Goal: Task Accomplishment & Management: Manage account settings

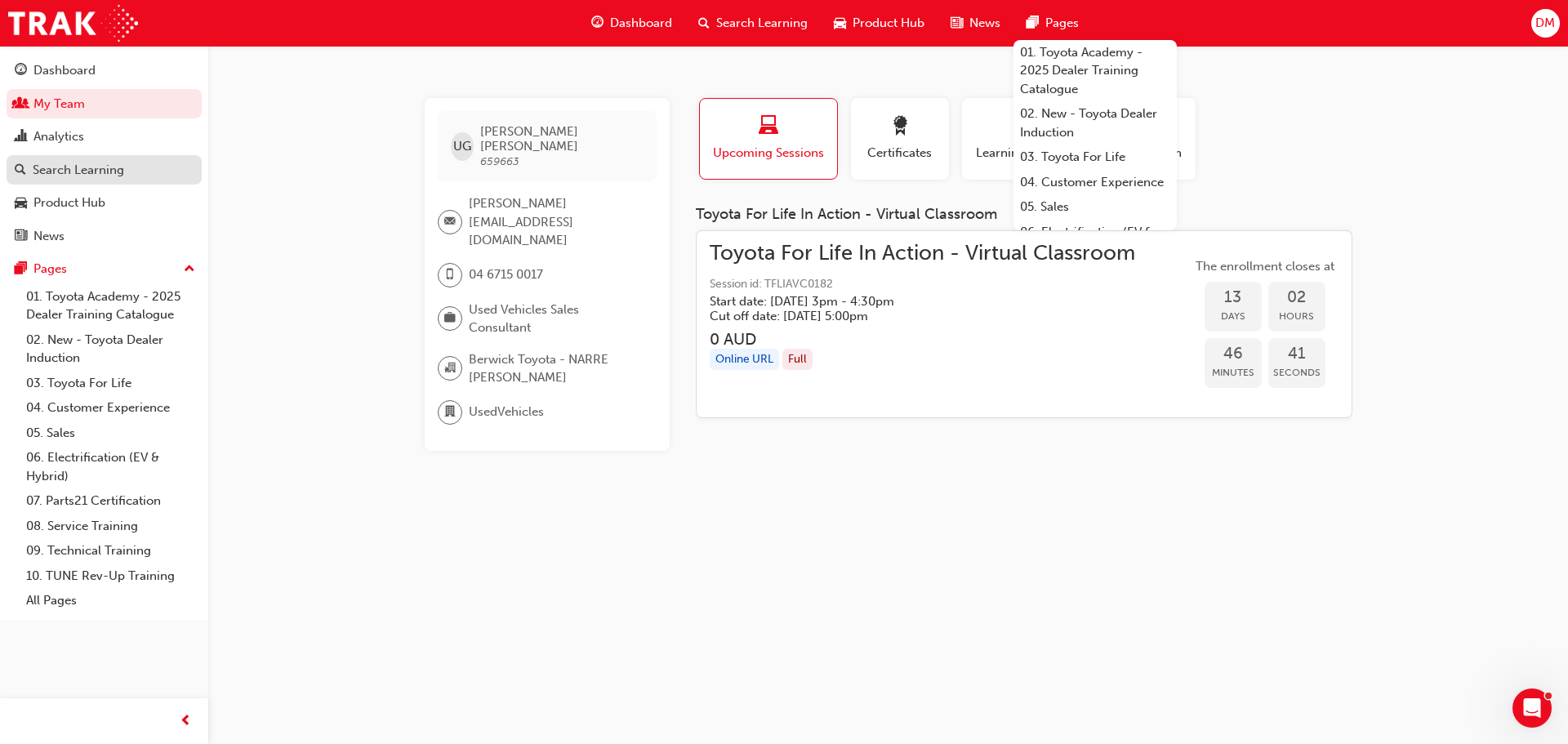
click at [114, 177] on div "Search Learning" at bounding box center [78, 170] width 92 height 19
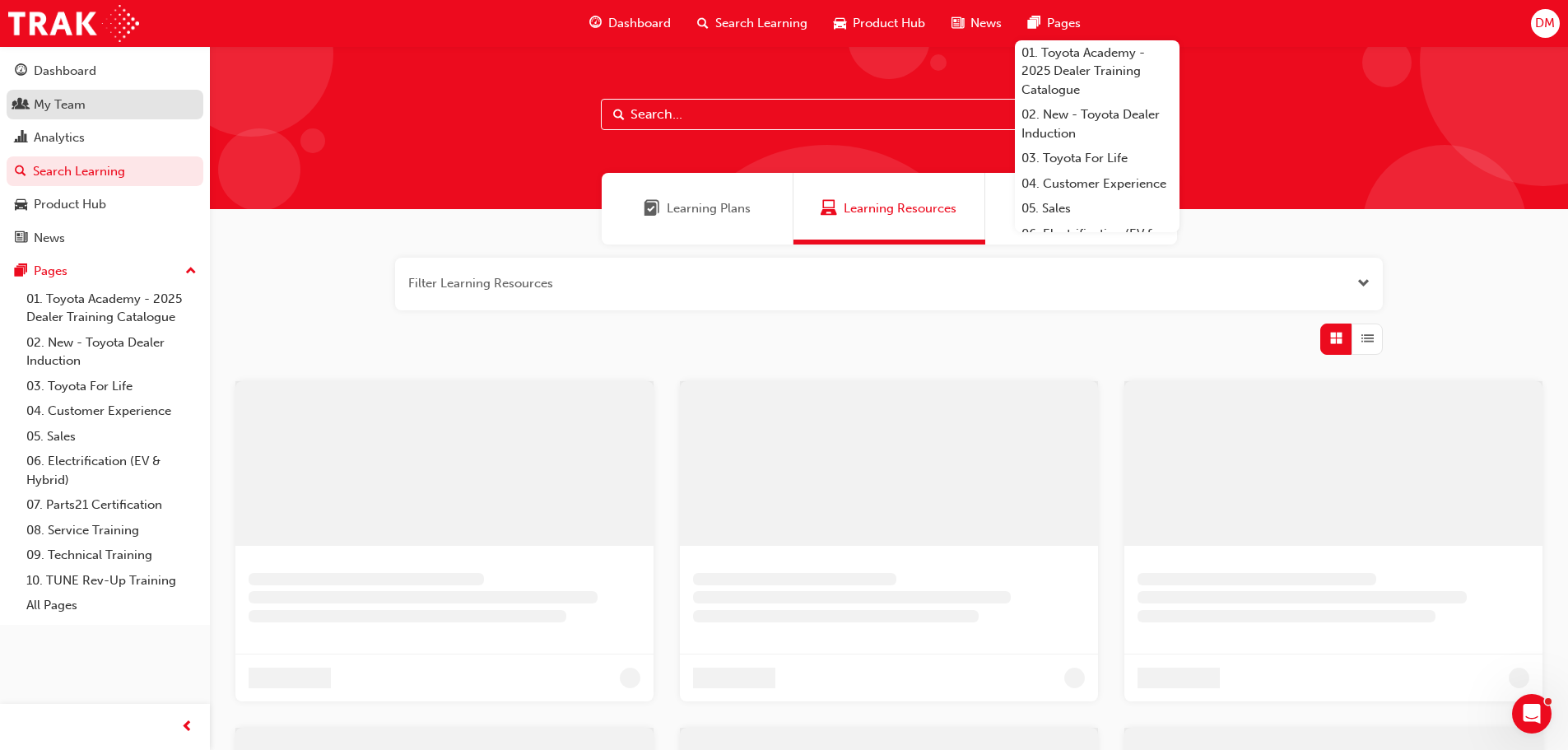
click at [74, 107] on div "My Team" at bounding box center [60, 104] width 52 height 19
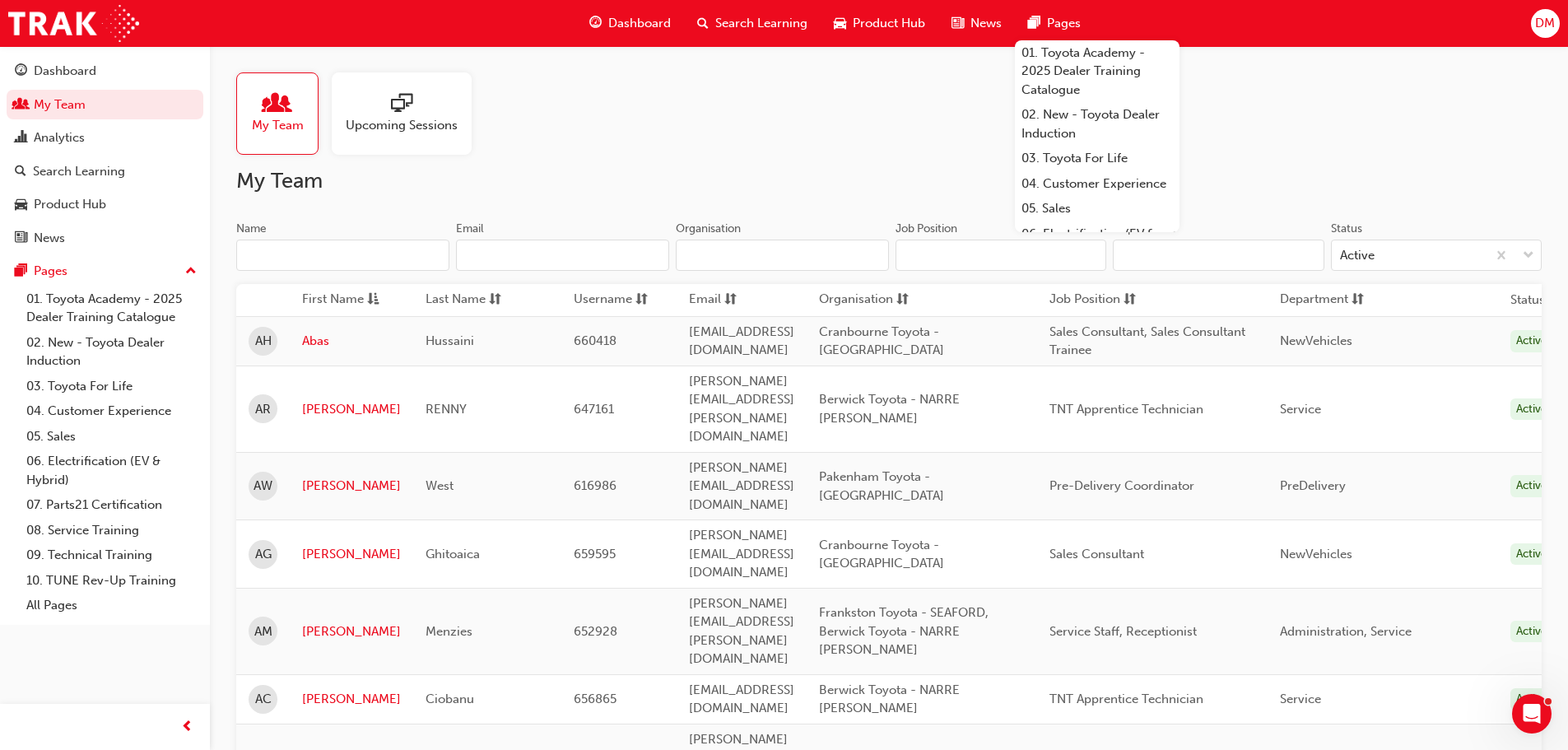
click at [272, 250] on input "Name" at bounding box center [343, 255] width 213 height 31
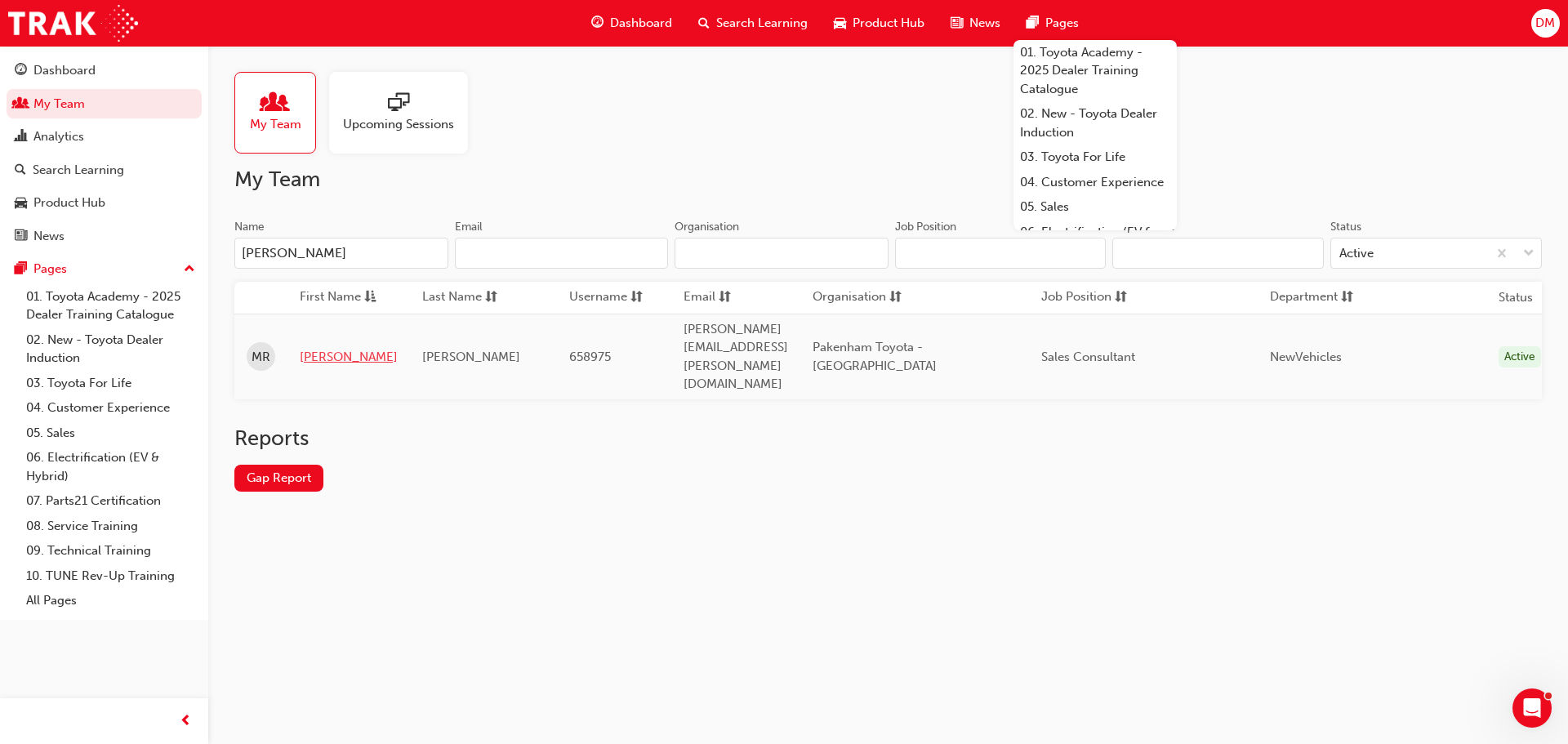
type input "[PERSON_NAME]"
click at [323, 348] on link "[PERSON_NAME]" at bounding box center [349, 357] width 98 height 19
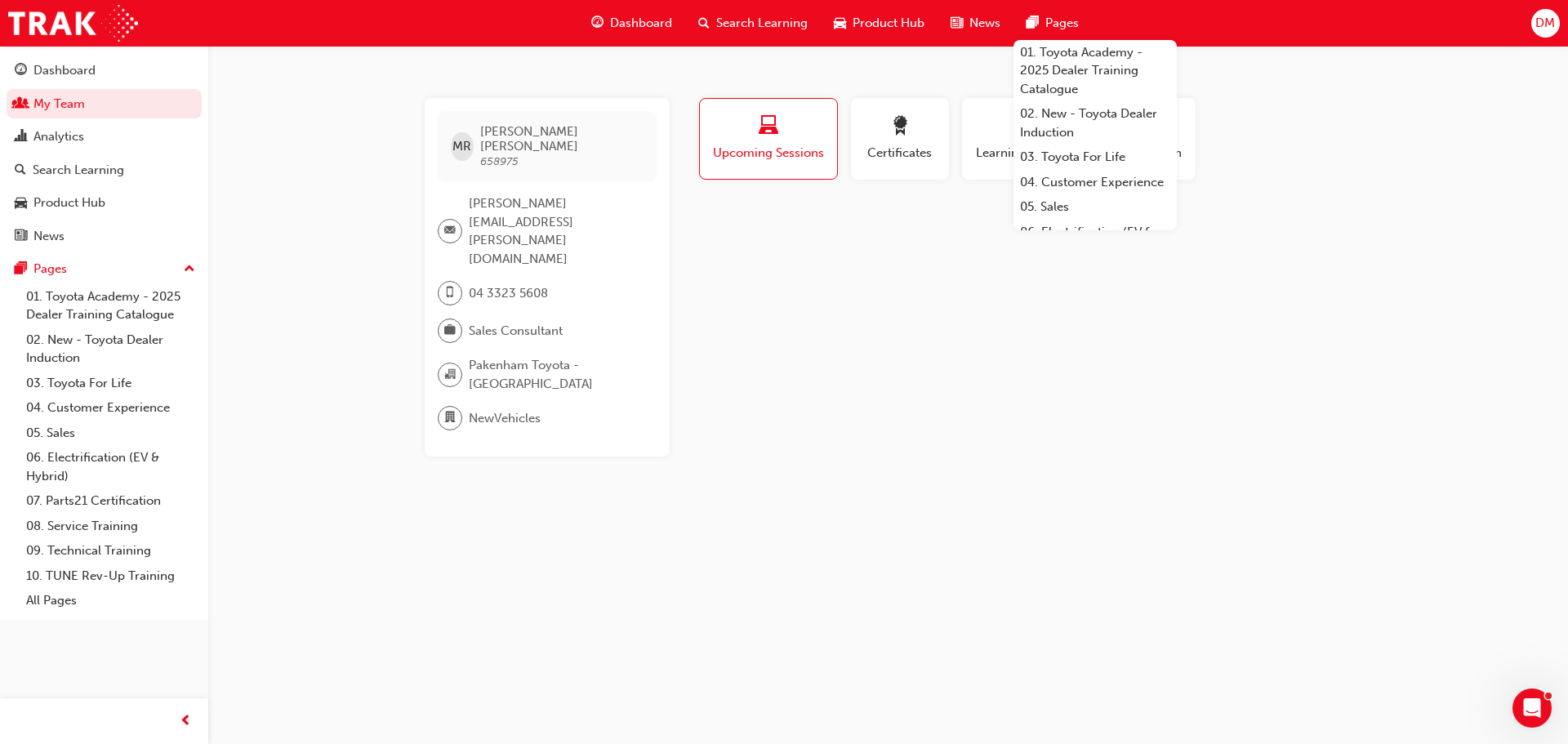
click at [813, 157] on span "Upcoming Sessions" at bounding box center [769, 153] width 113 height 19
click at [923, 155] on span "Certificates" at bounding box center [899, 153] width 74 height 19
click at [982, 133] on div "button" at bounding box center [1023, 129] width 98 height 25
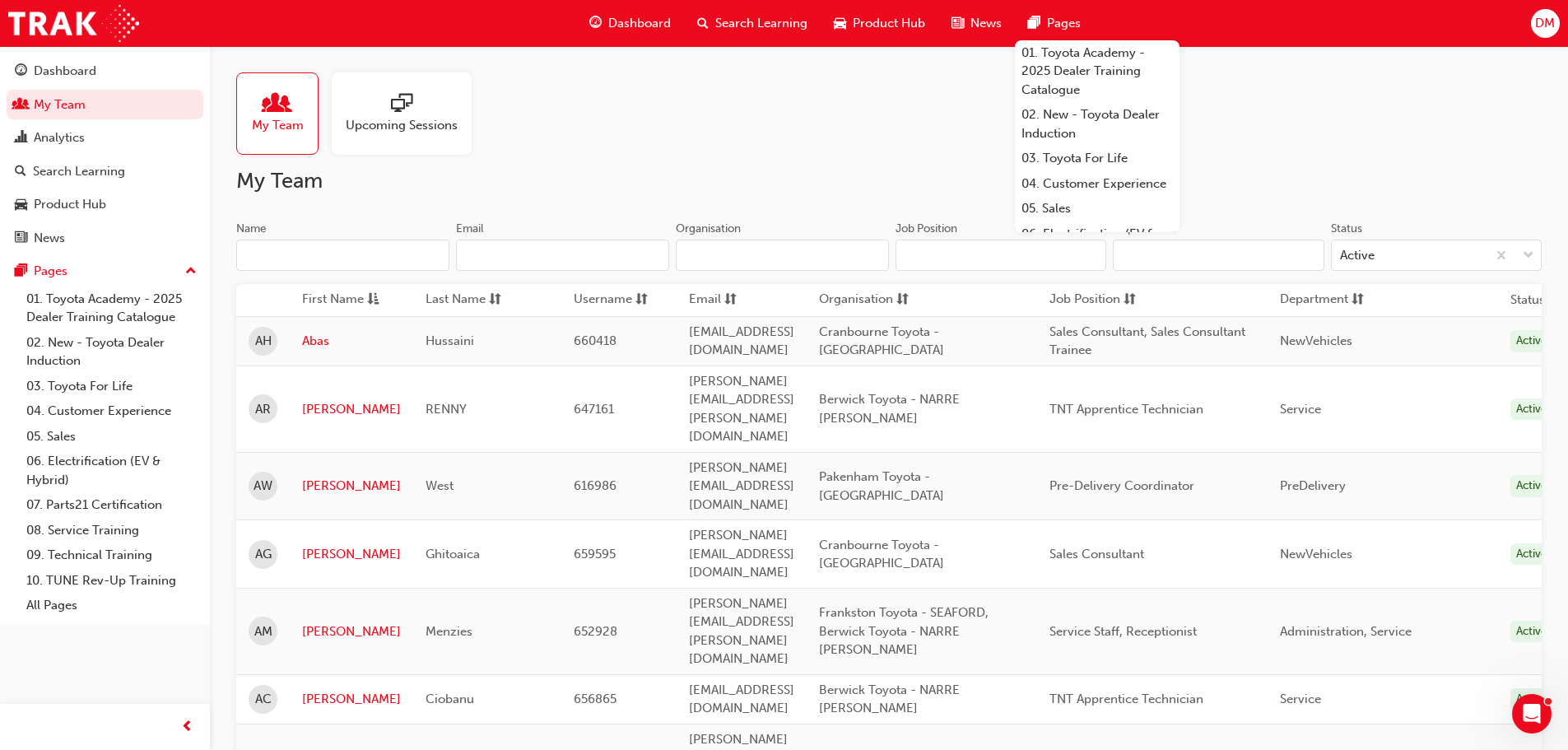
click at [299, 263] on input "Name" at bounding box center [343, 255] width 213 height 31
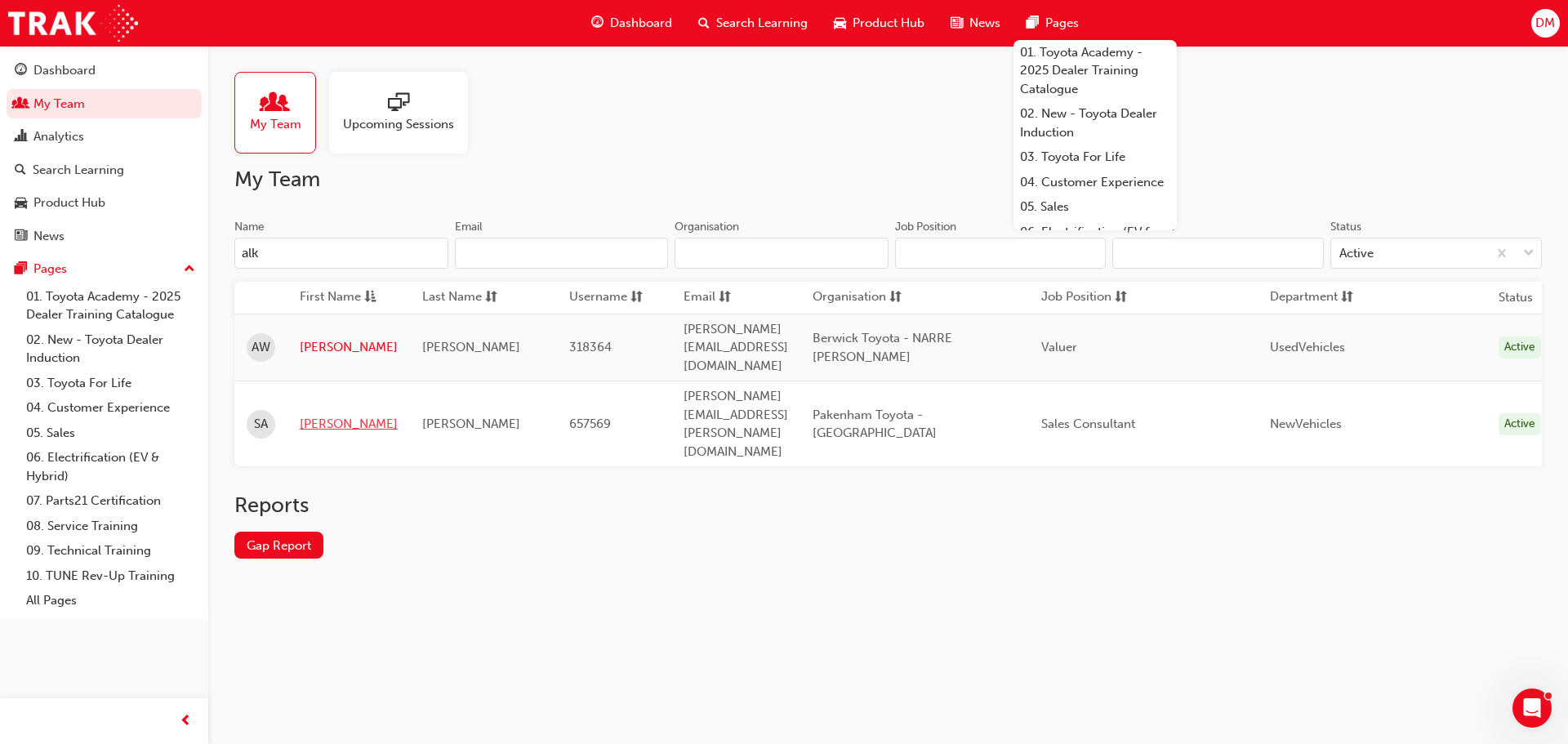
type input "alk"
click at [306, 415] on link "[PERSON_NAME]" at bounding box center [349, 424] width 98 height 19
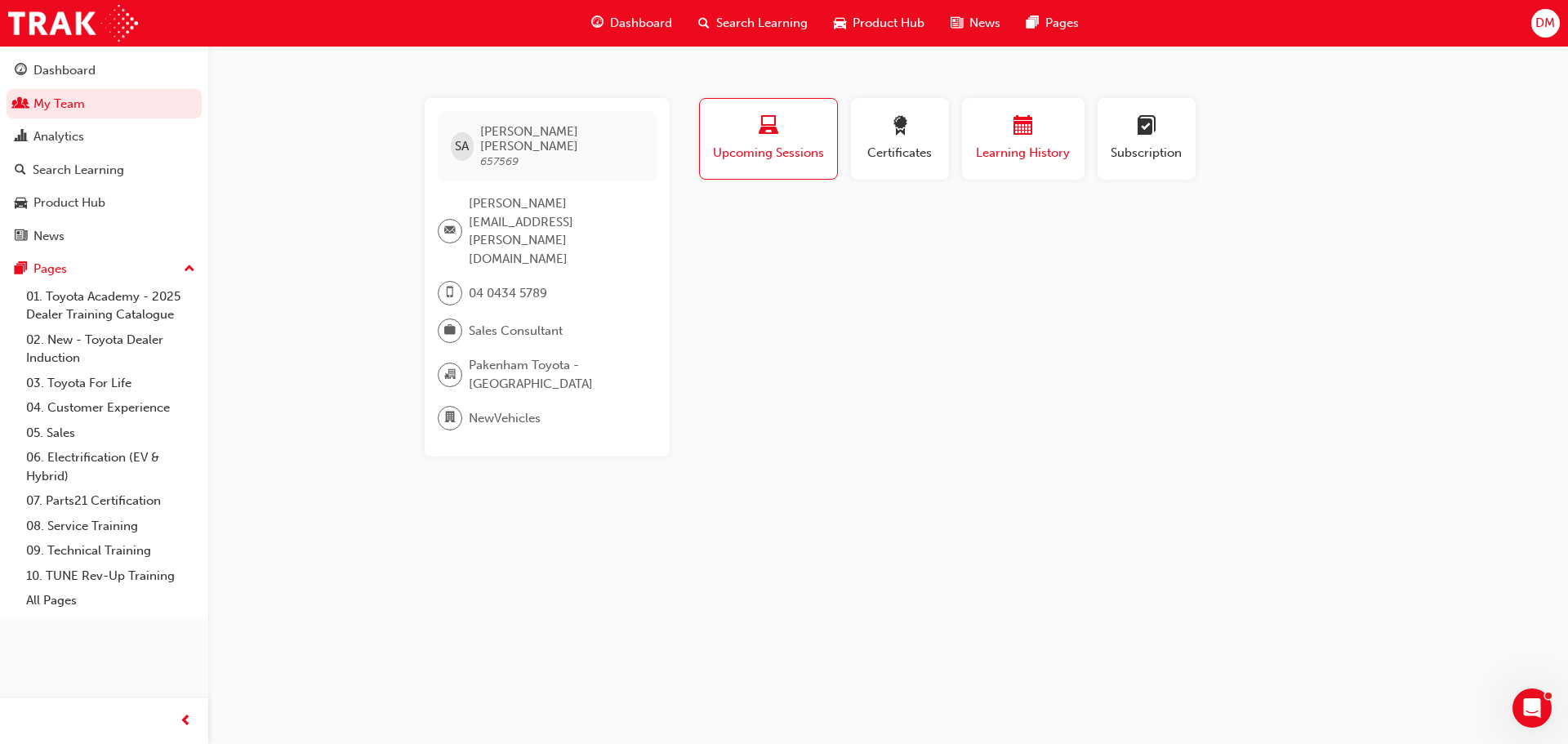
click at [1001, 148] on span "Learning History" at bounding box center [1023, 153] width 98 height 19
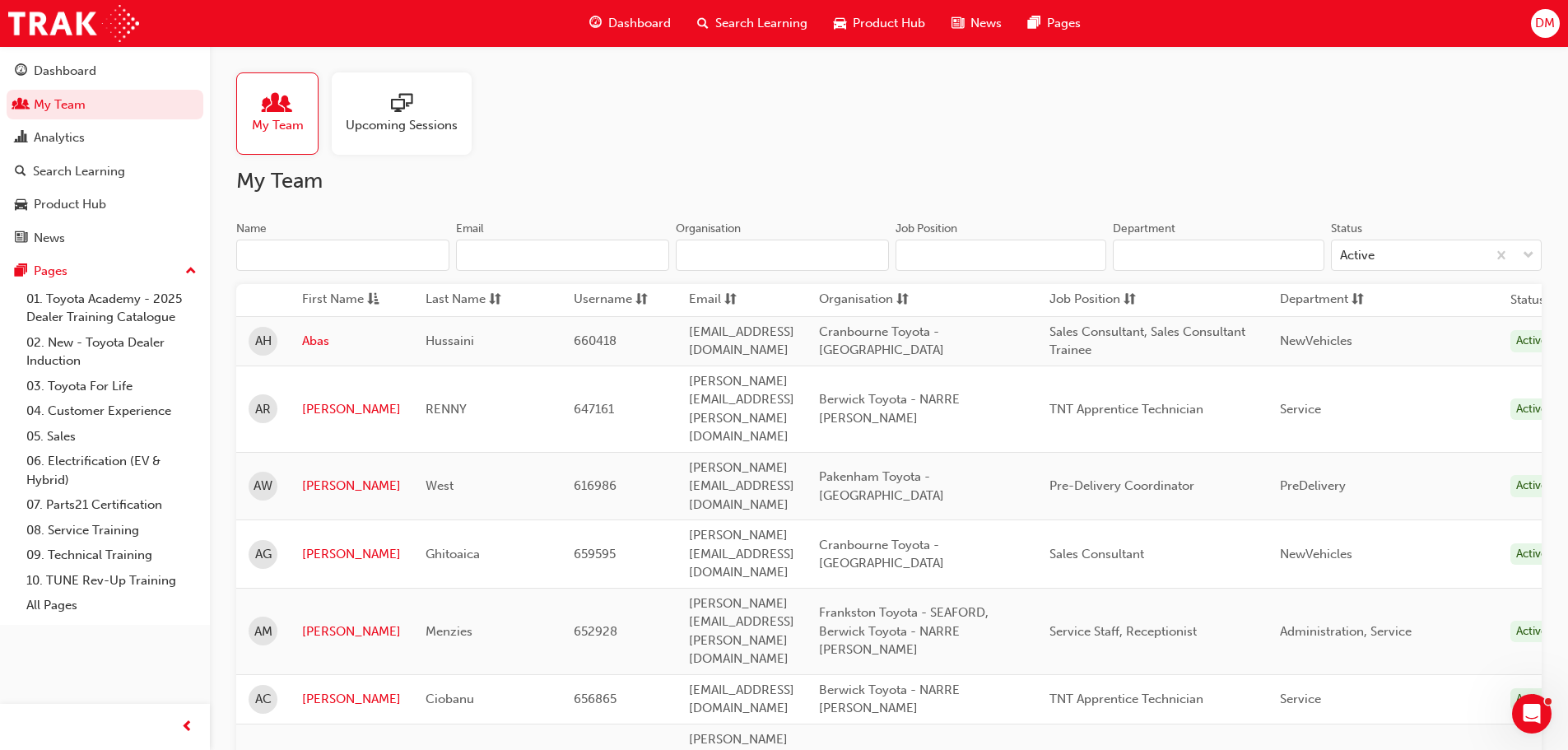
click at [346, 255] on input "Name" at bounding box center [343, 255] width 213 height 31
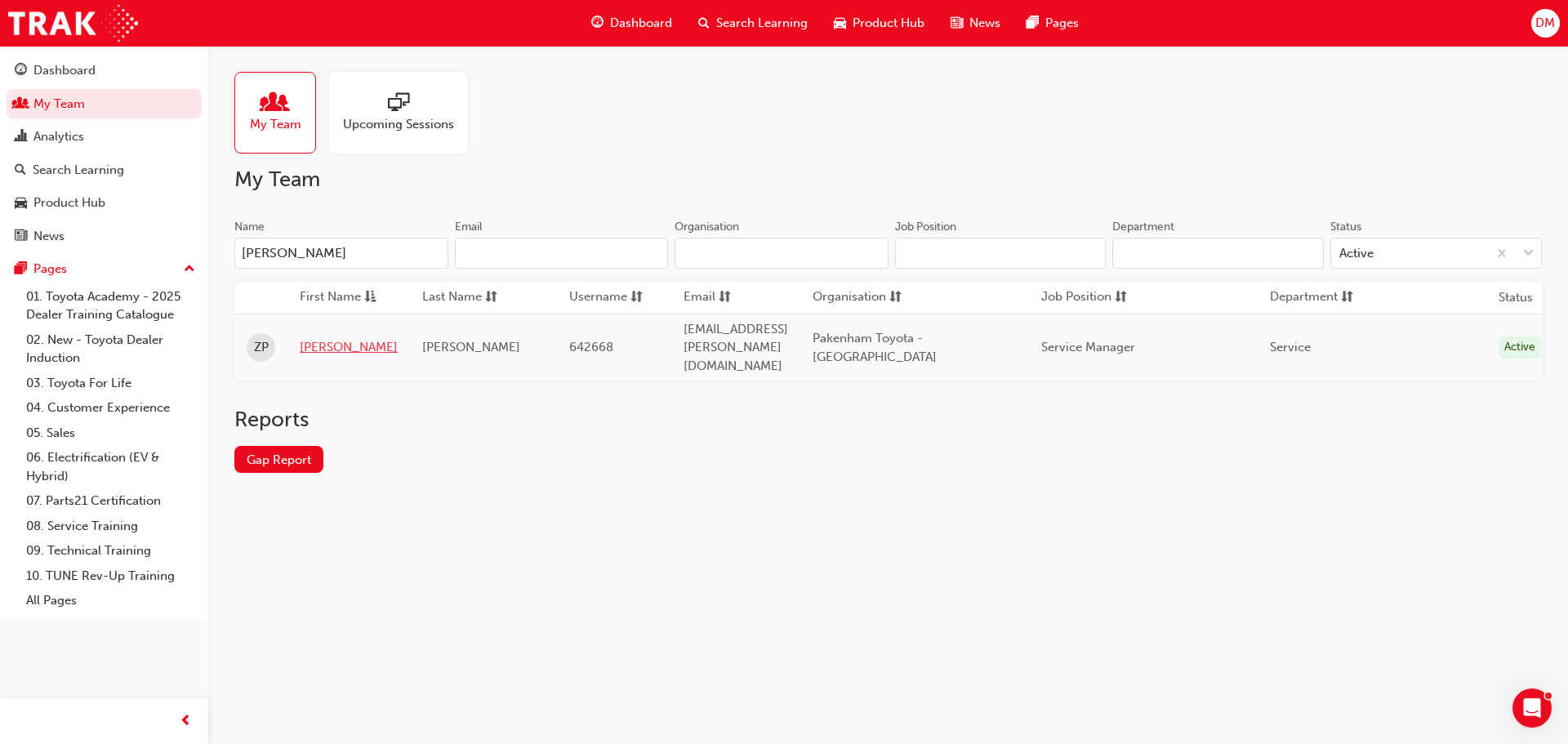
type input "[PERSON_NAME]"
click at [311, 338] on link "[PERSON_NAME]" at bounding box center [349, 347] width 98 height 19
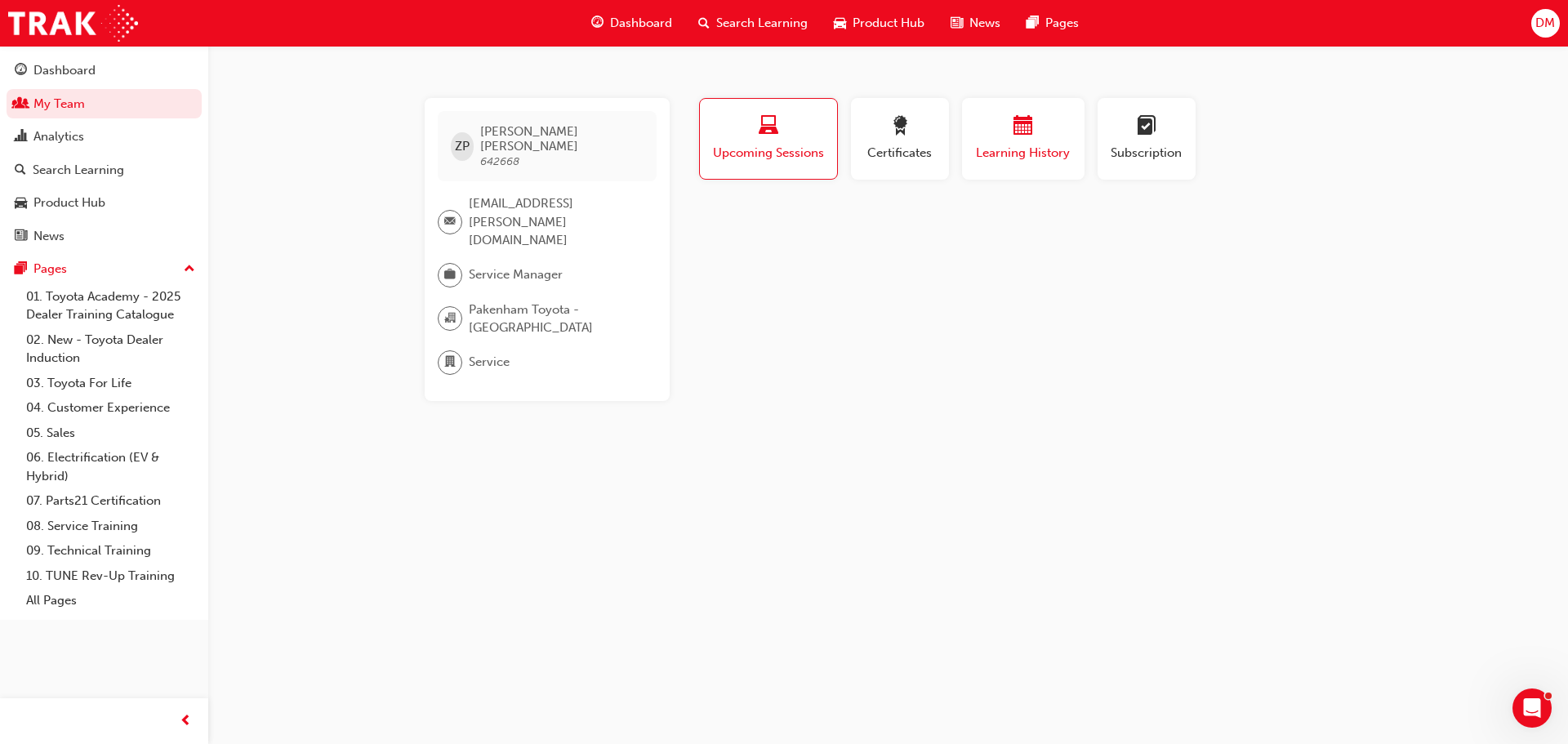
click at [984, 148] on span "Learning History" at bounding box center [1023, 153] width 98 height 19
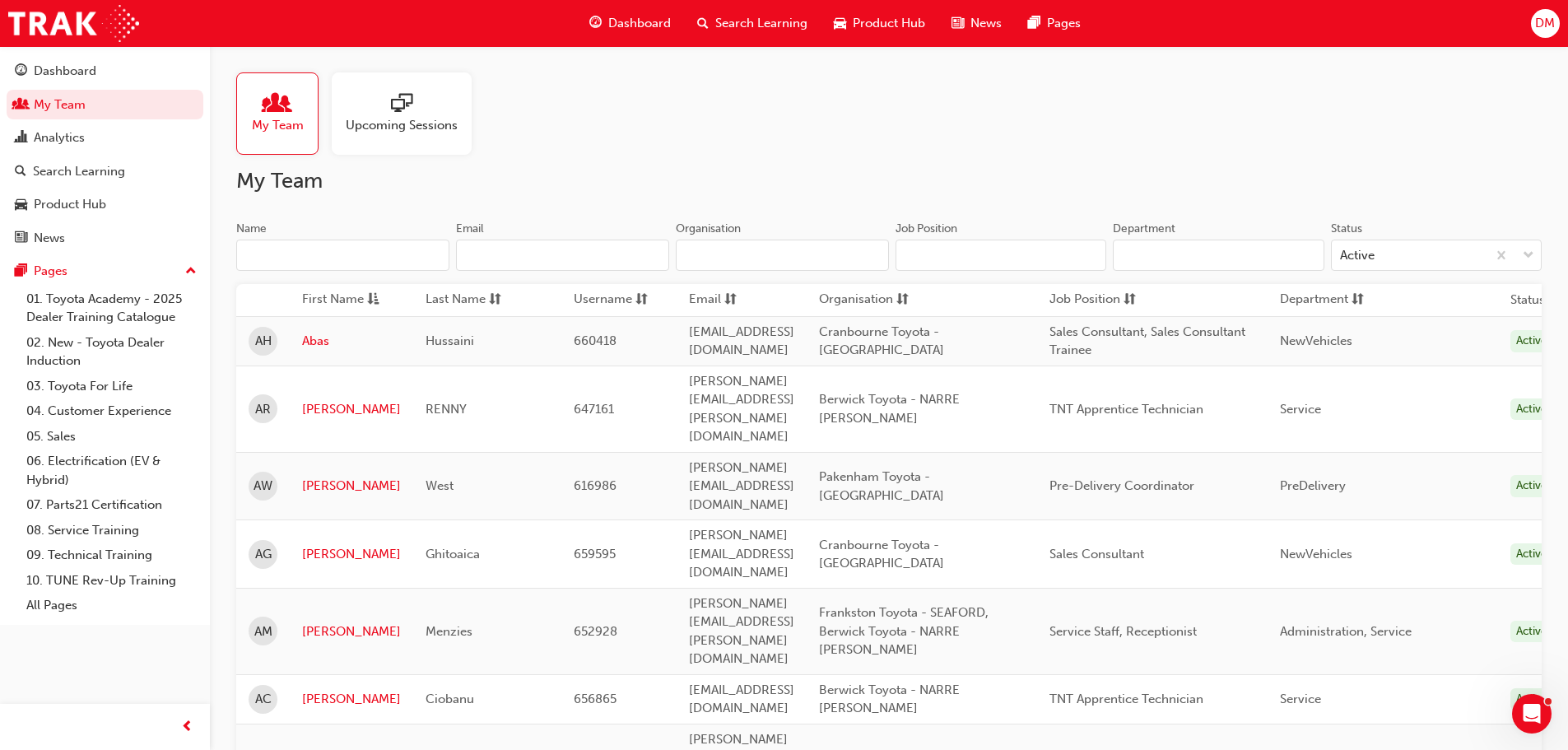
click at [269, 255] on input "Name" at bounding box center [343, 255] width 213 height 31
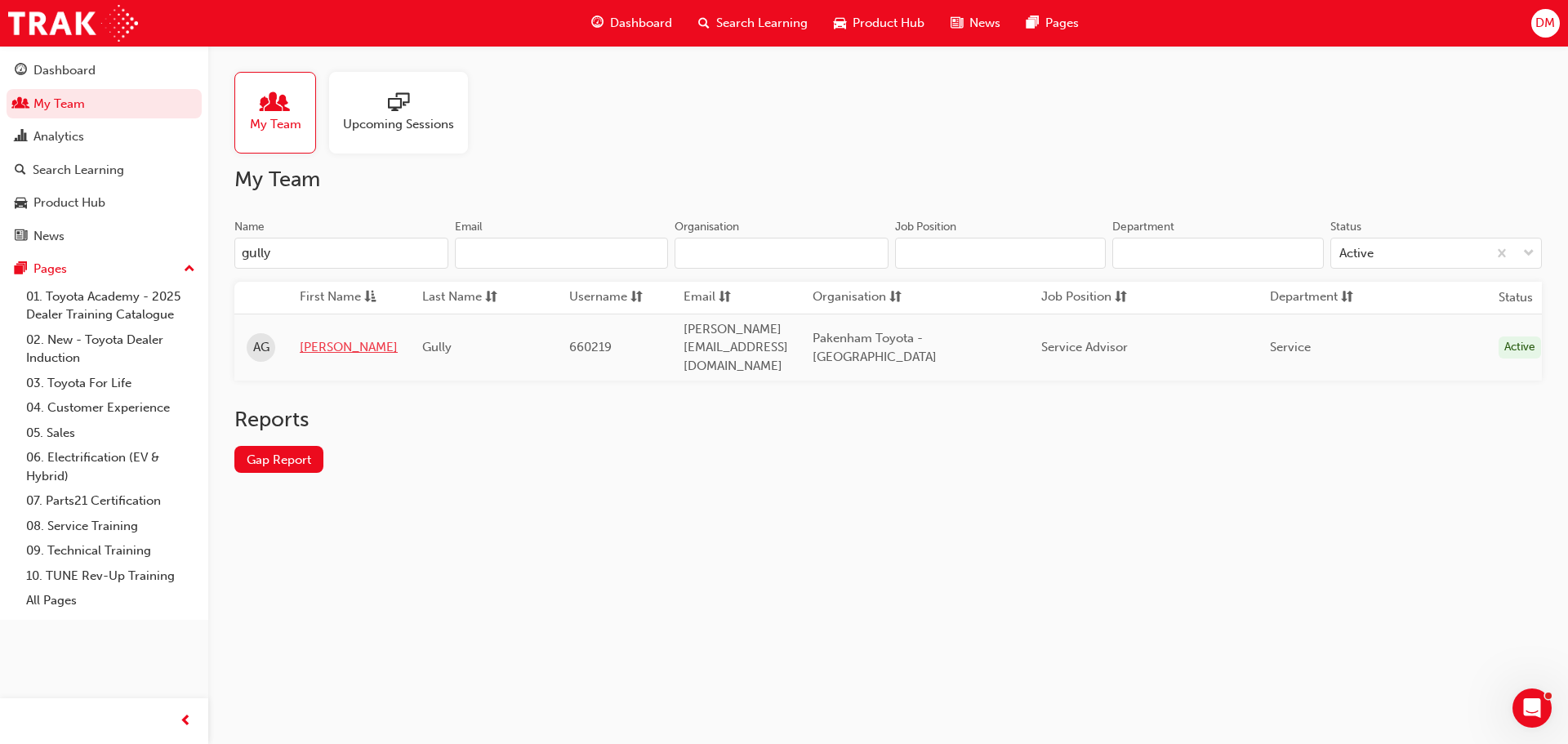
type input "gully"
click at [312, 338] on link "[PERSON_NAME]" at bounding box center [349, 347] width 98 height 19
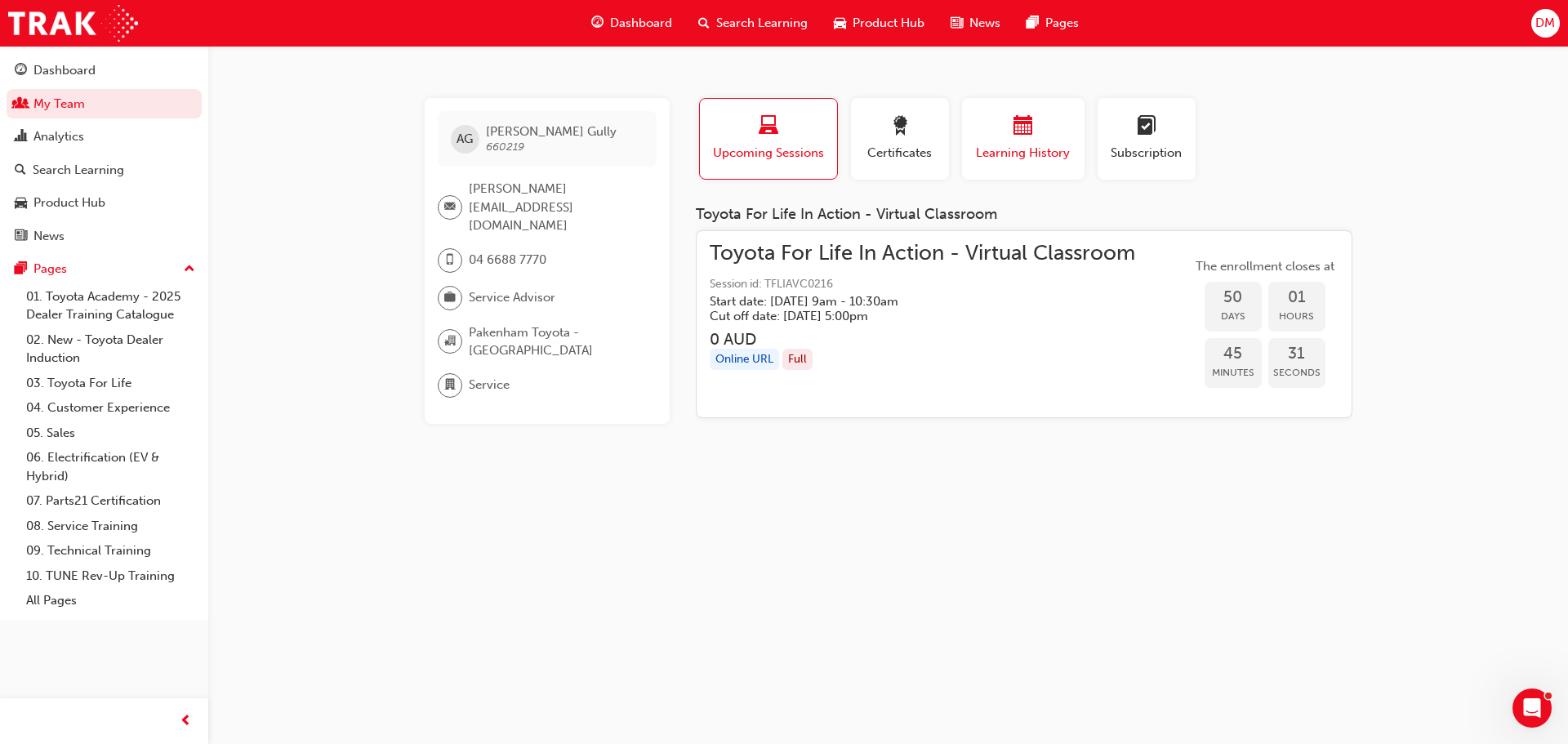
click at [1006, 146] on span "Learning History" at bounding box center [1023, 153] width 98 height 19
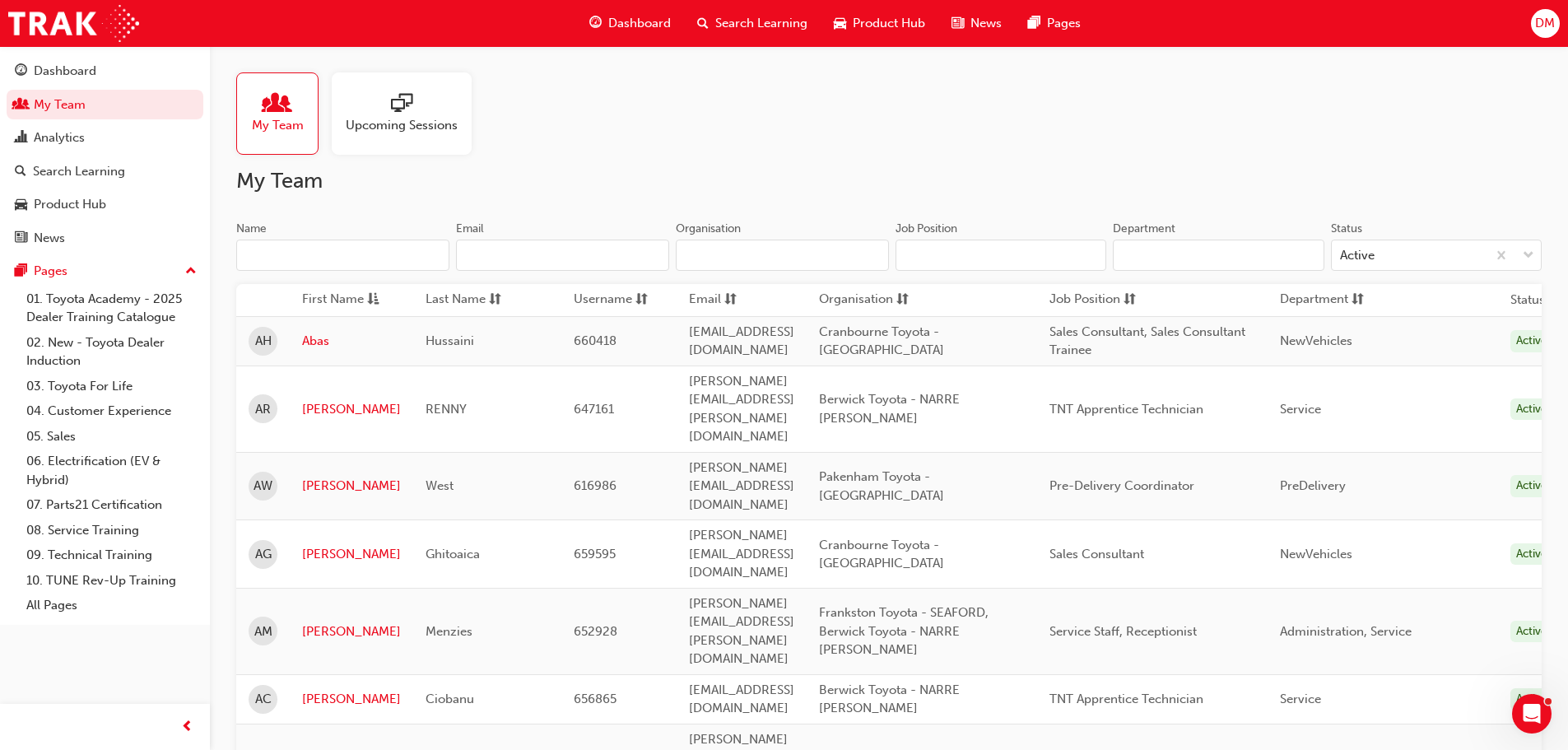
click at [286, 248] on input "Name" at bounding box center [343, 255] width 213 height 31
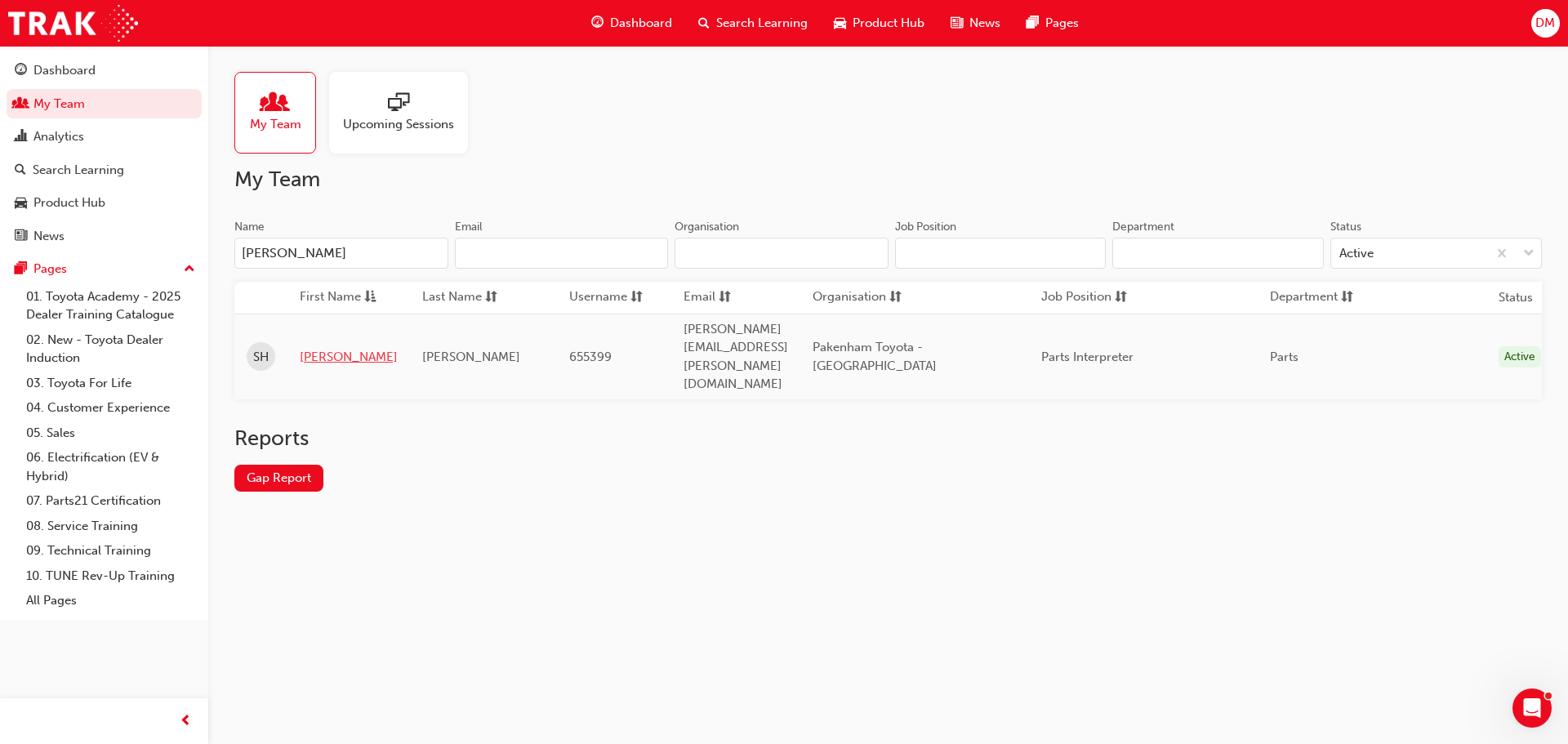
type input "[PERSON_NAME]"
click at [326, 348] on link "[PERSON_NAME]" at bounding box center [349, 357] width 98 height 19
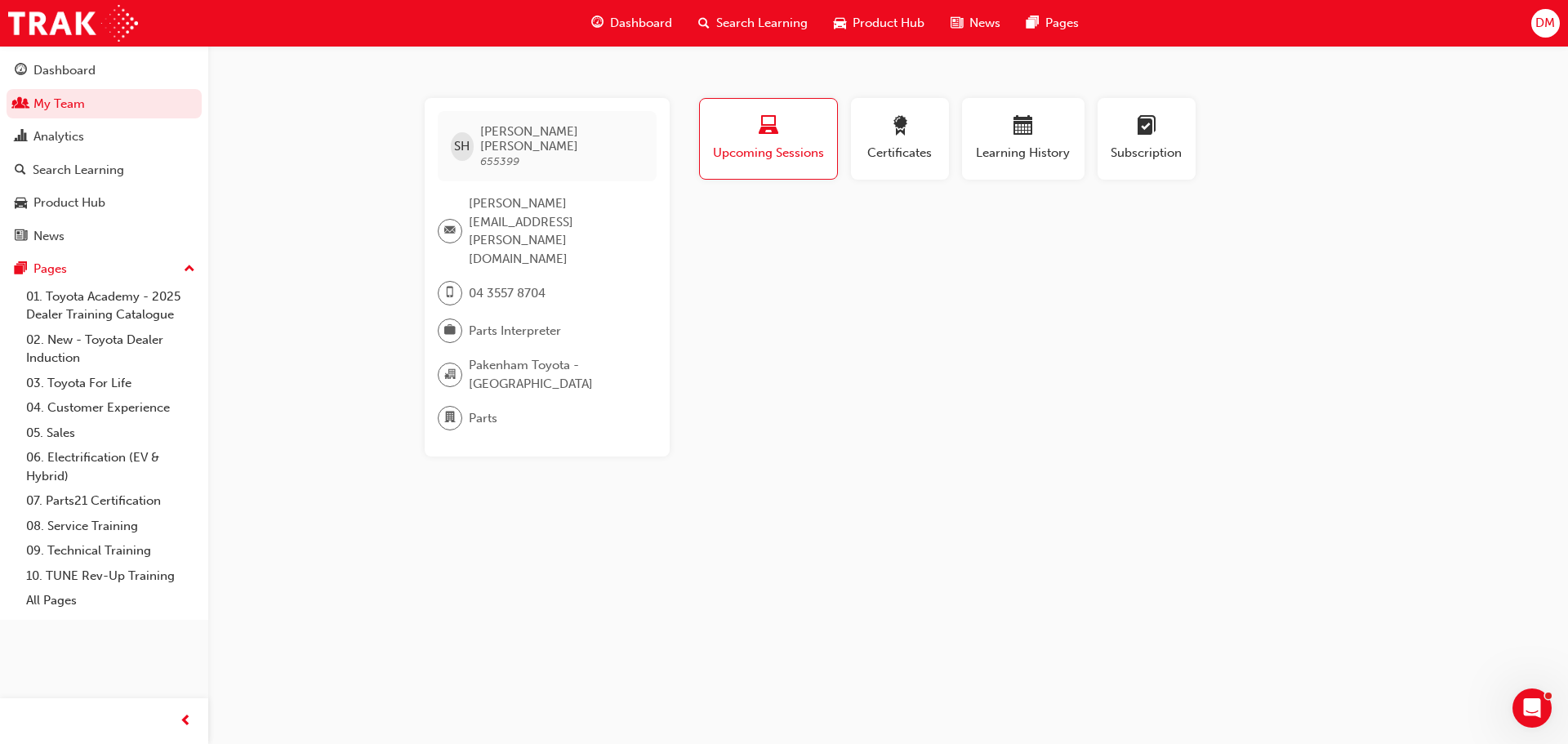
drag, startPoint x: 761, startPoint y: 141, endPoint x: 797, endPoint y: 149, distance: 36.9
click at [762, 141] on div "Upcoming Sessions" at bounding box center [769, 139] width 113 height 46
click at [892, 150] on span "Certificates" at bounding box center [899, 153] width 74 height 19
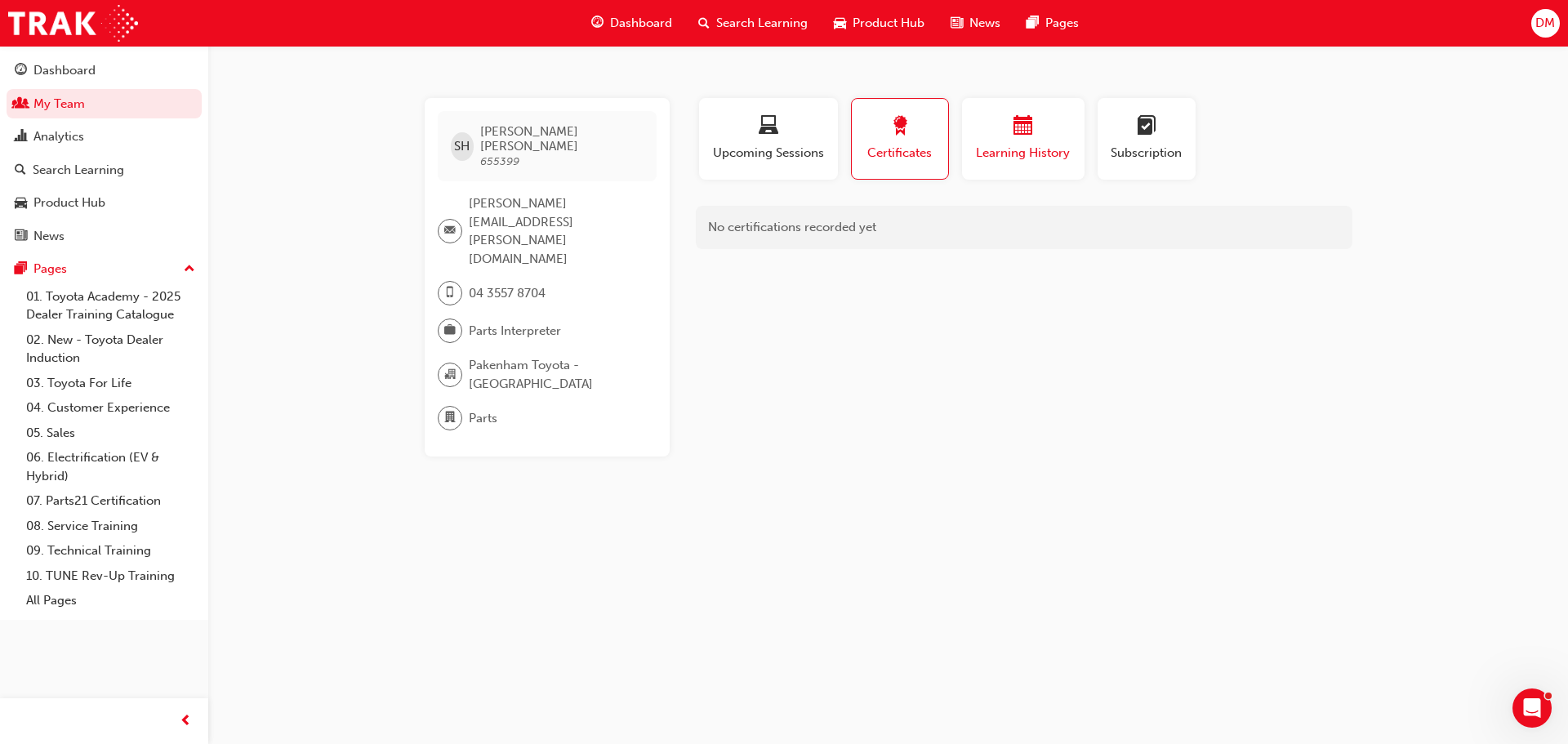
click at [1050, 137] on div "button" at bounding box center [1023, 129] width 98 height 25
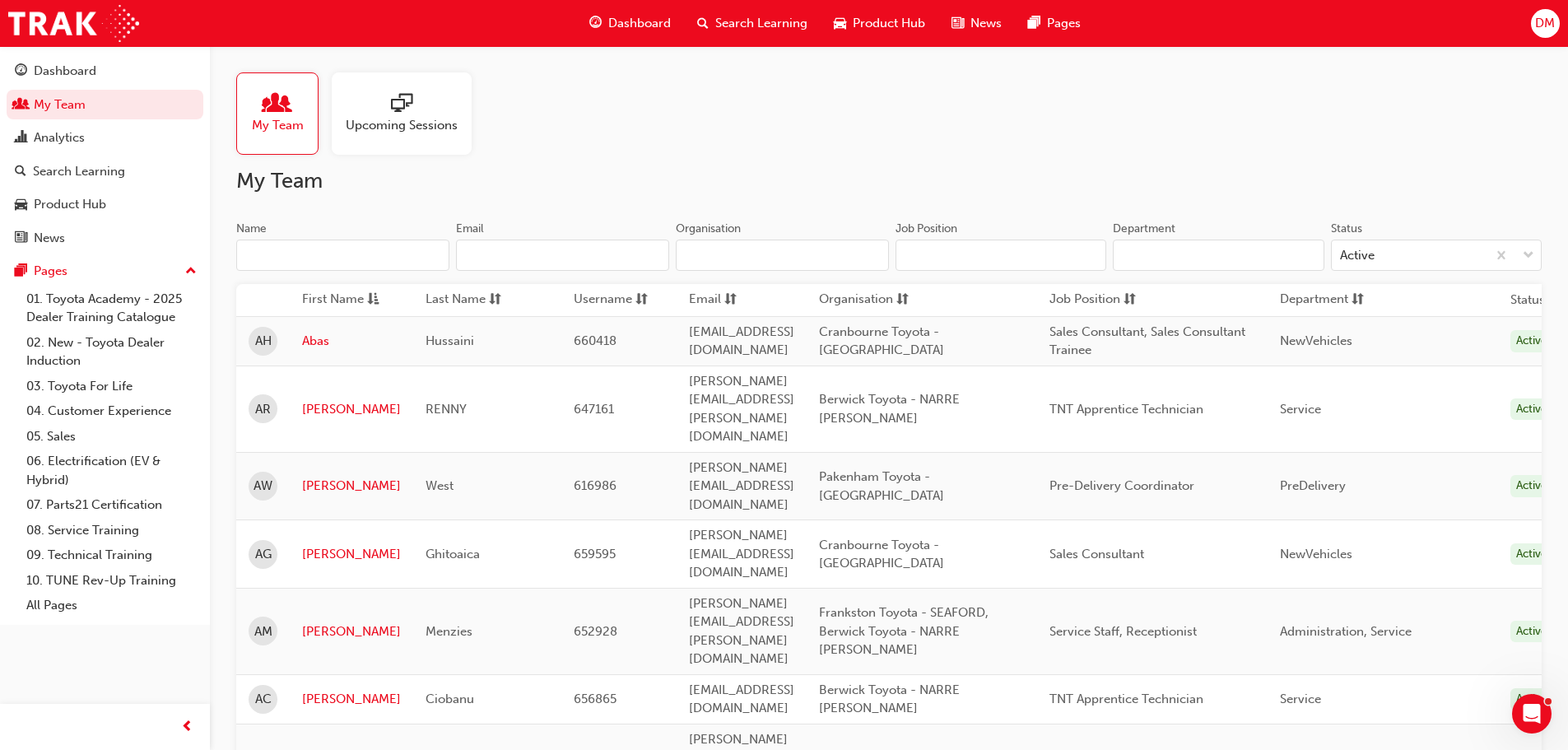
click at [297, 255] on input "Name" at bounding box center [343, 255] width 213 height 31
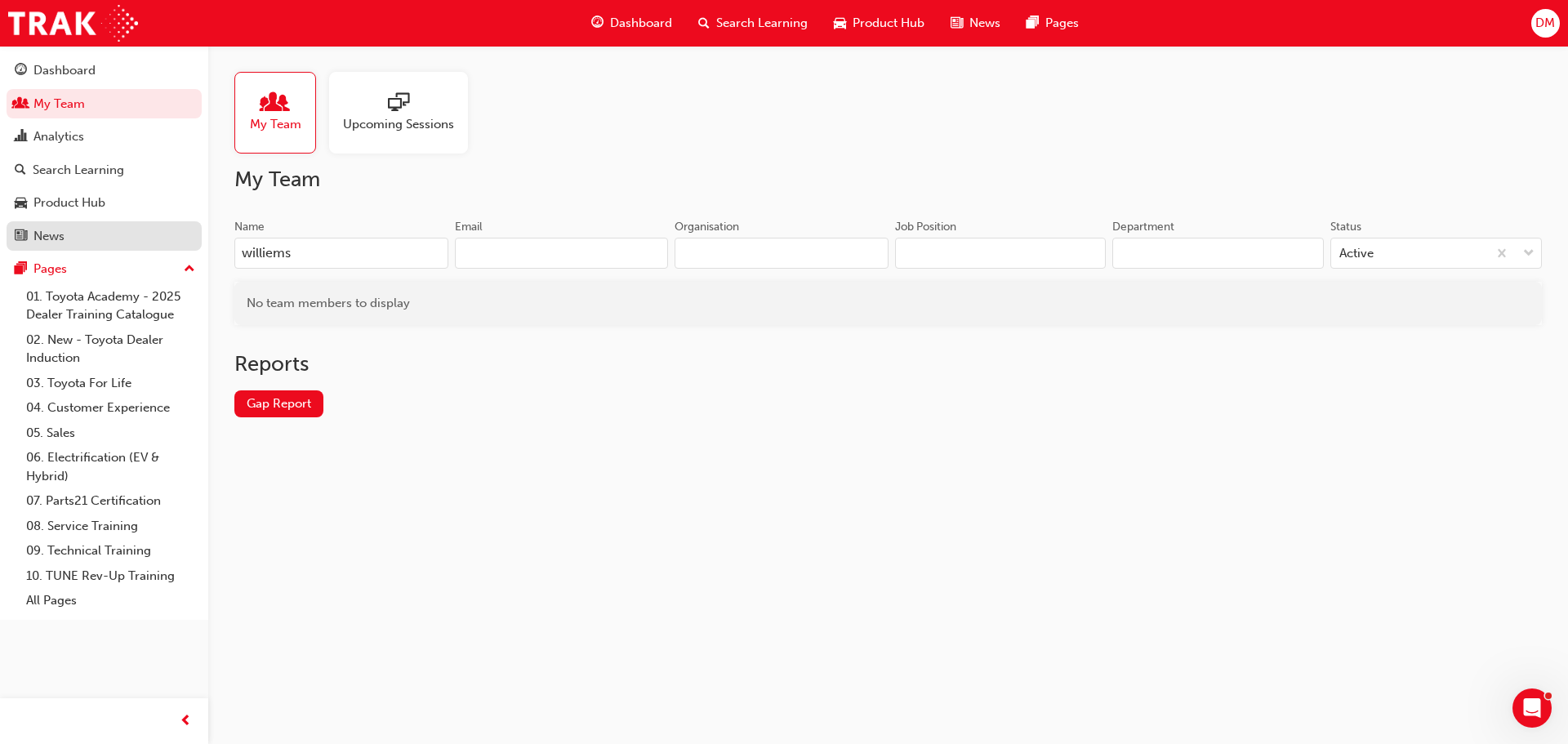
drag, startPoint x: 294, startPoint y: 253, endPoint x: 131, endPoint y: 249, distance: 163.0
click at [164, 254] on div "Dashboard My Team Analytics Search Learning Product Hub News Pages Pages 01. To…" at bounding box center [784, 372] width 1568 height 744
drag, startPoint x: 303, startPoint y: 261, endPoint x: 20, endPoint y: 259, distance: 283.0
click at [155, 267] on div "Dashboard My Team Analytics Search Learning Product Hub News Pages Pages 01. To…" at bounding box center [784, 372] width 1568 height 744
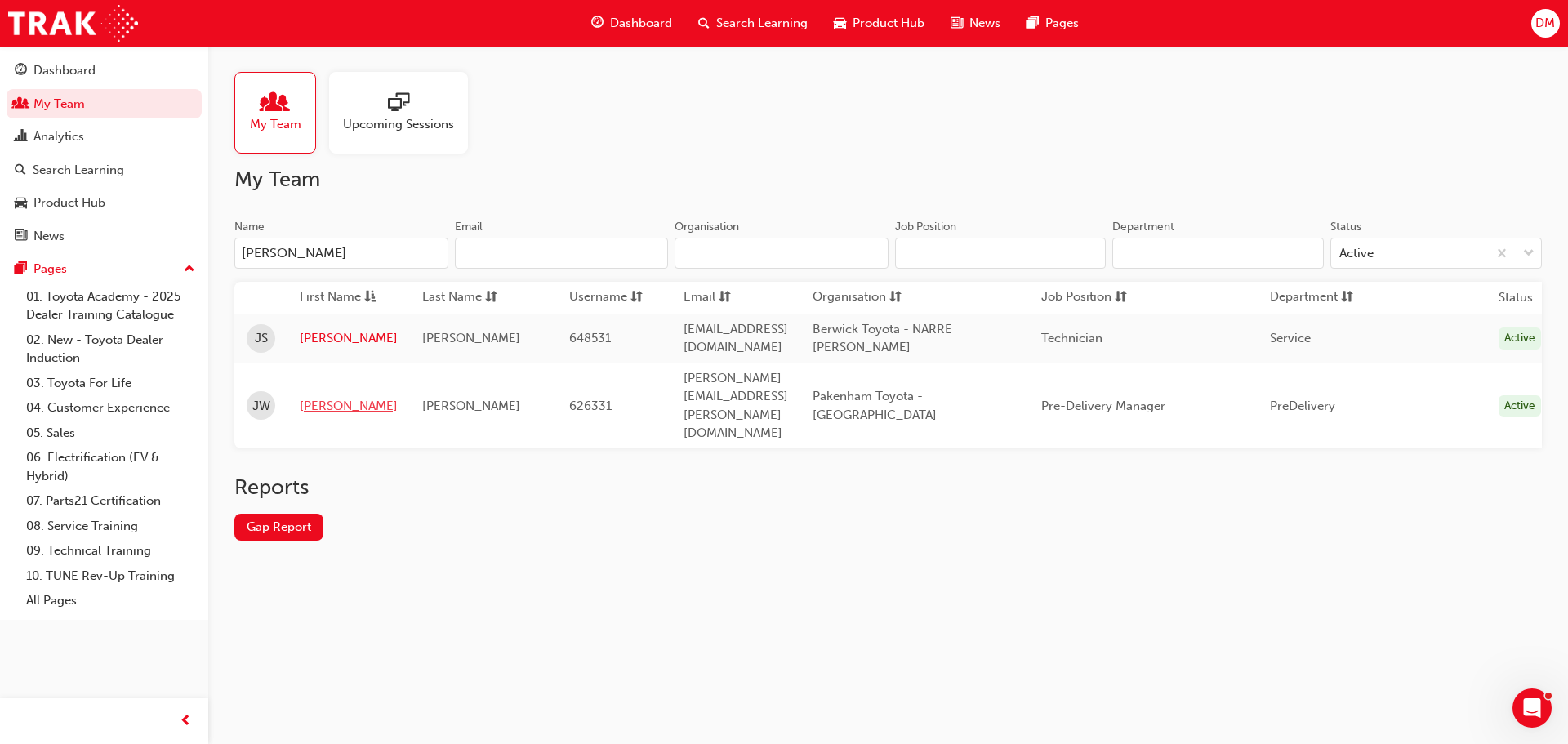
type input "[PERSON_NAME]"
click at [318, 397] on link "[PERSON_NAME]" at bounding box center [349, 406] width 98 height 19
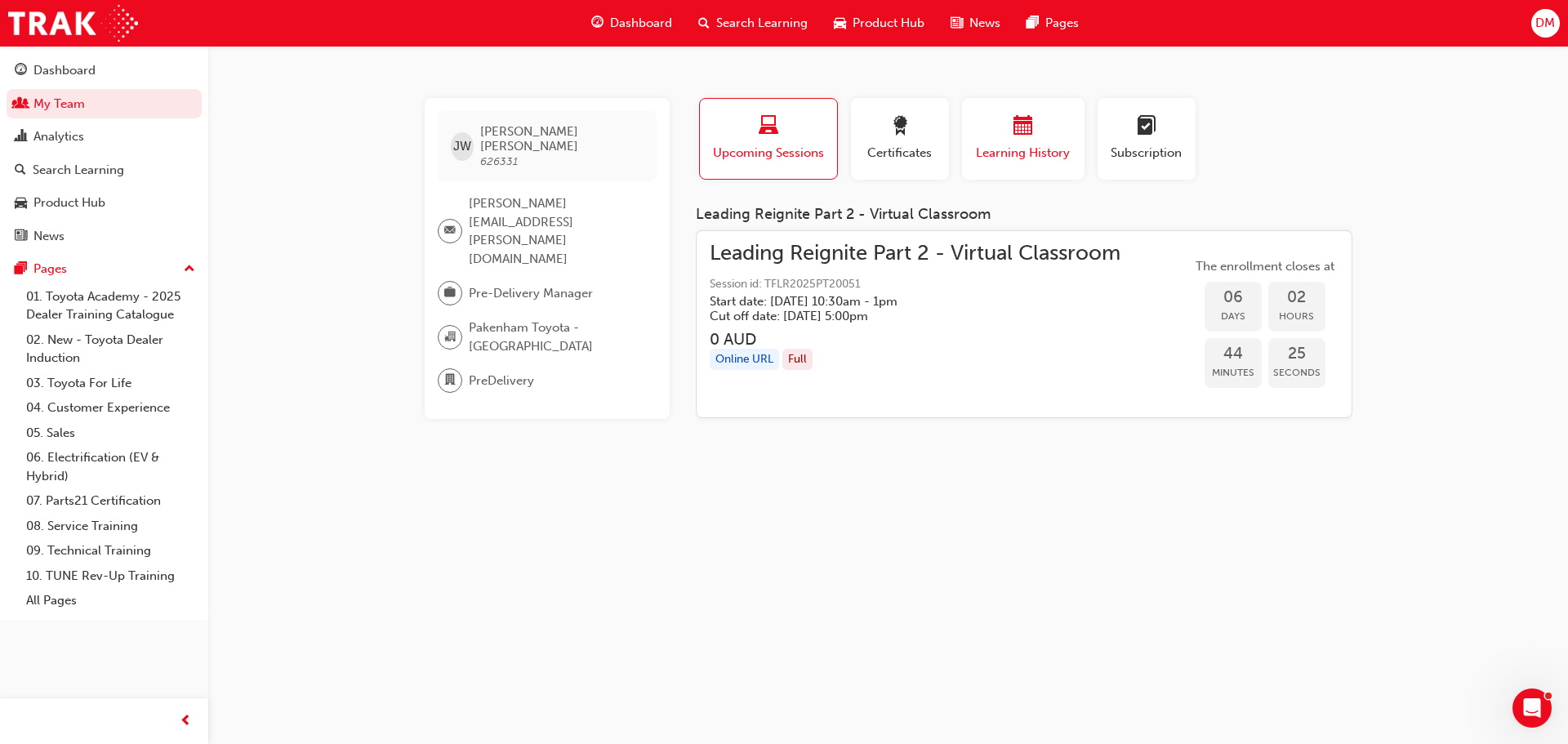
click at [1022, 155] on span "Learning History" at bounding box center [1023, 153] width 98 height 19
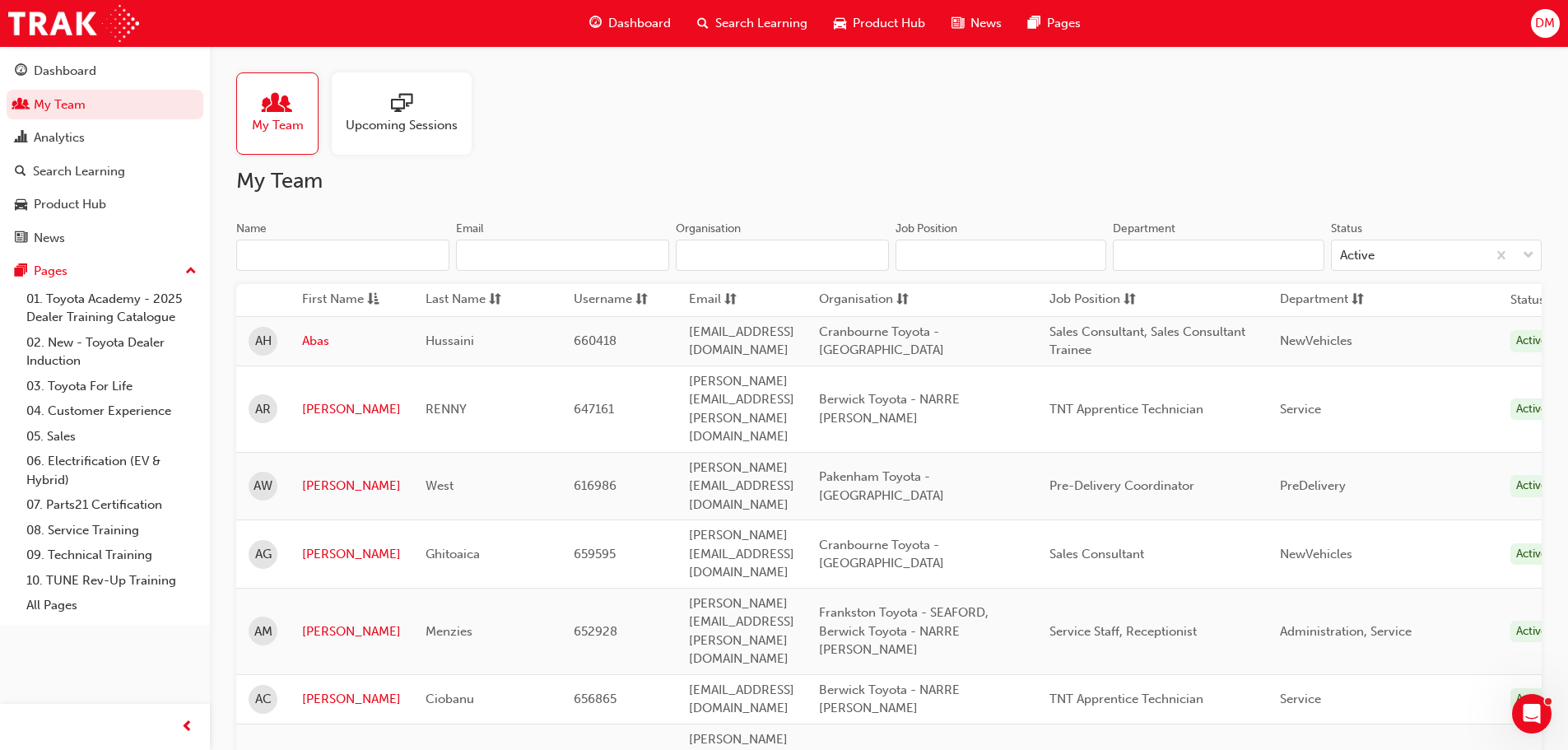
click at [267, 249] on input "Name" at bounding box center [343, 255] width 213 height 31
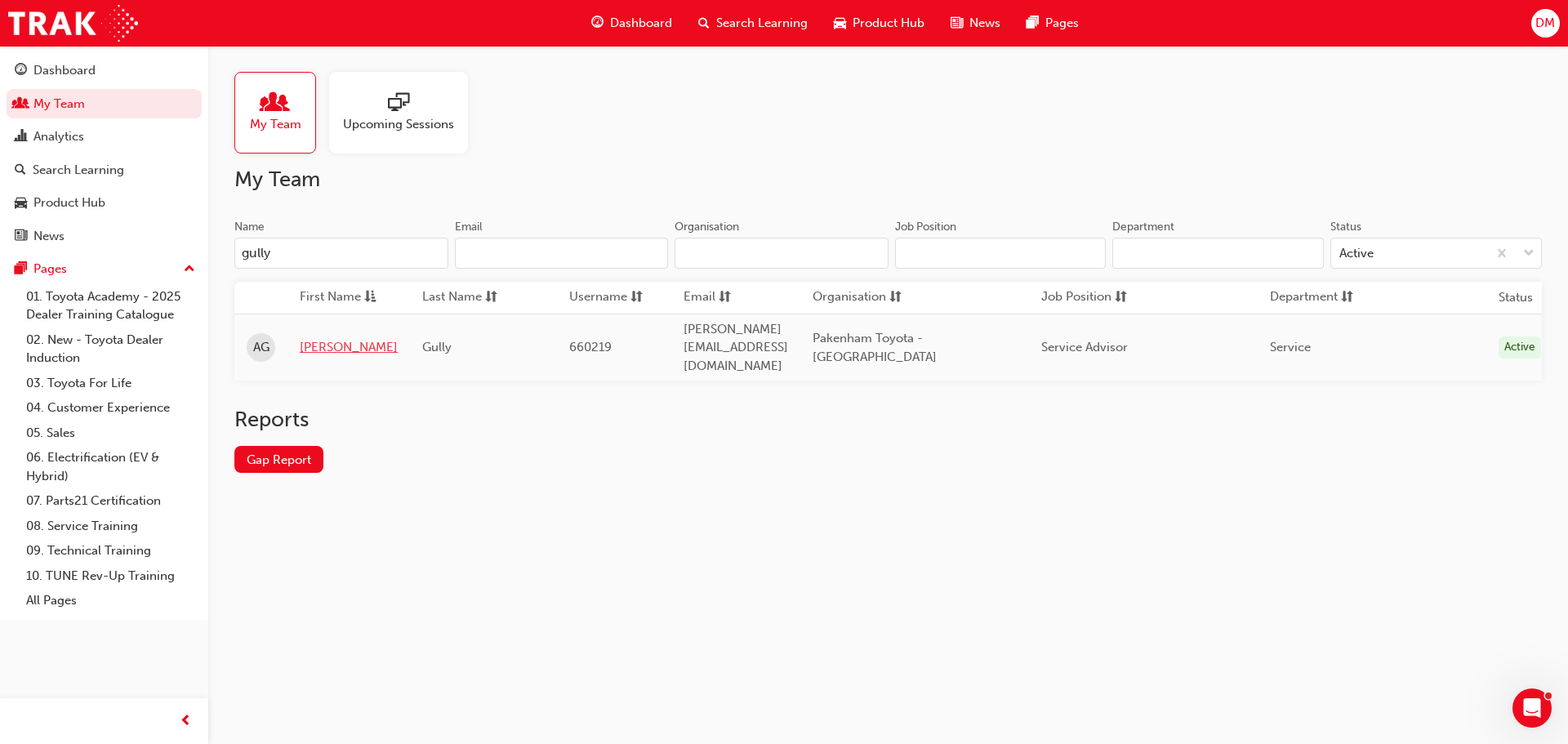
type input "gully"
click at [313, 338] on link "[PERSON_NAME]" at bounding box center [349, 347] width 98 height 19
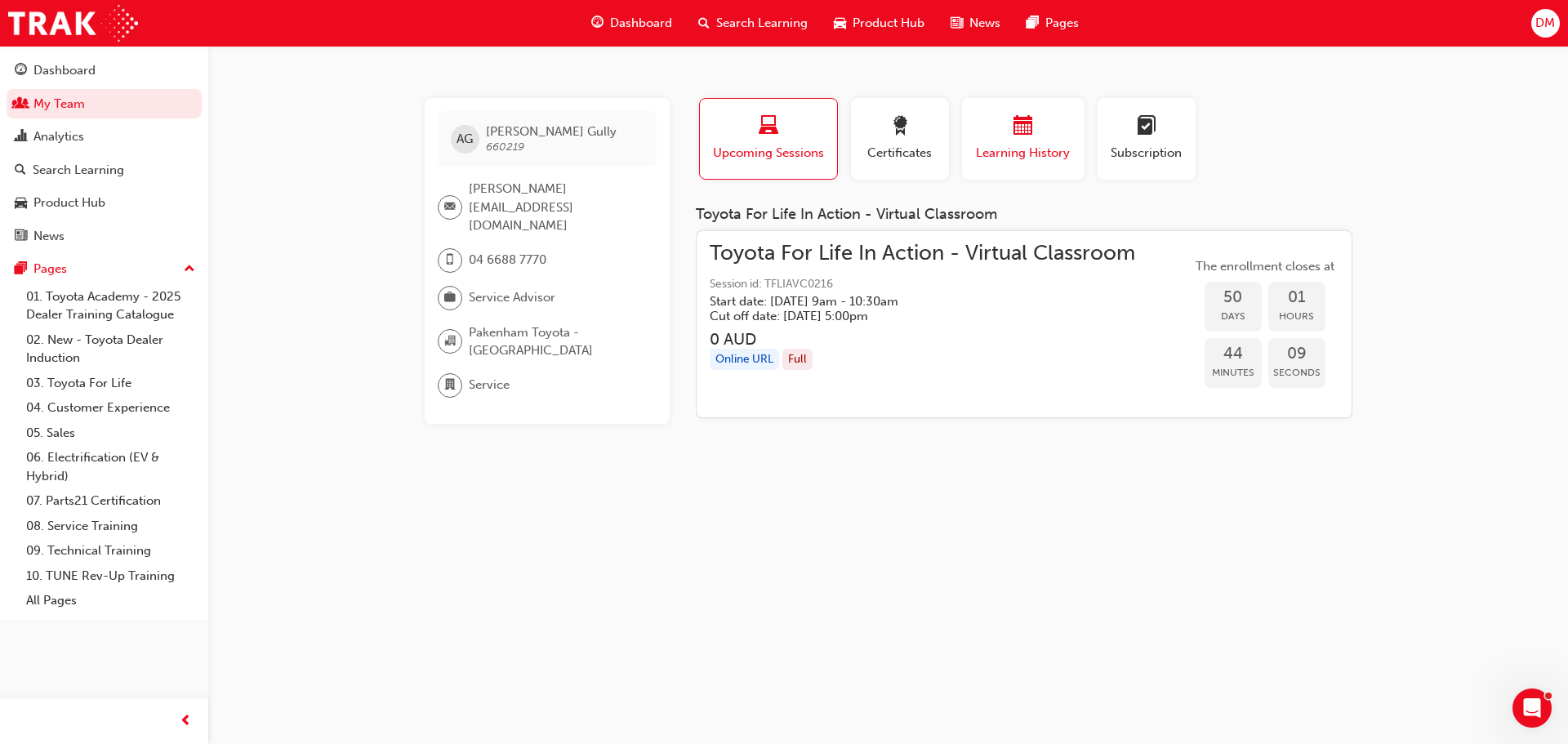
click at [1044, 132] on div "button" at bounding box center [1023, 129] width 98 height 25
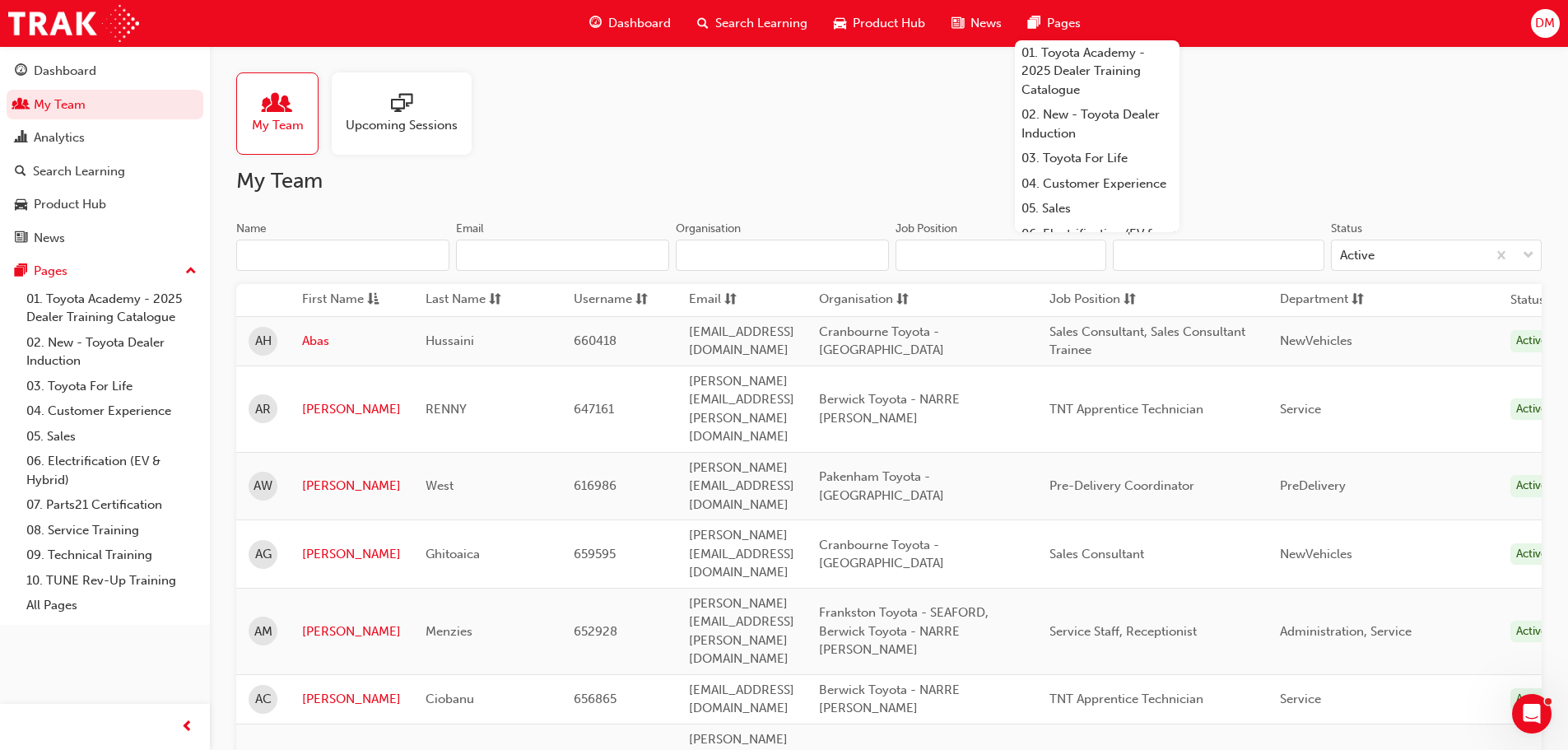
click at [297, 260] on input "Name" at bounding box center [343, 255] width 213 height 31
click at [297, 259] on input "Name" at bounding box center [343, 255] width 213 height 31
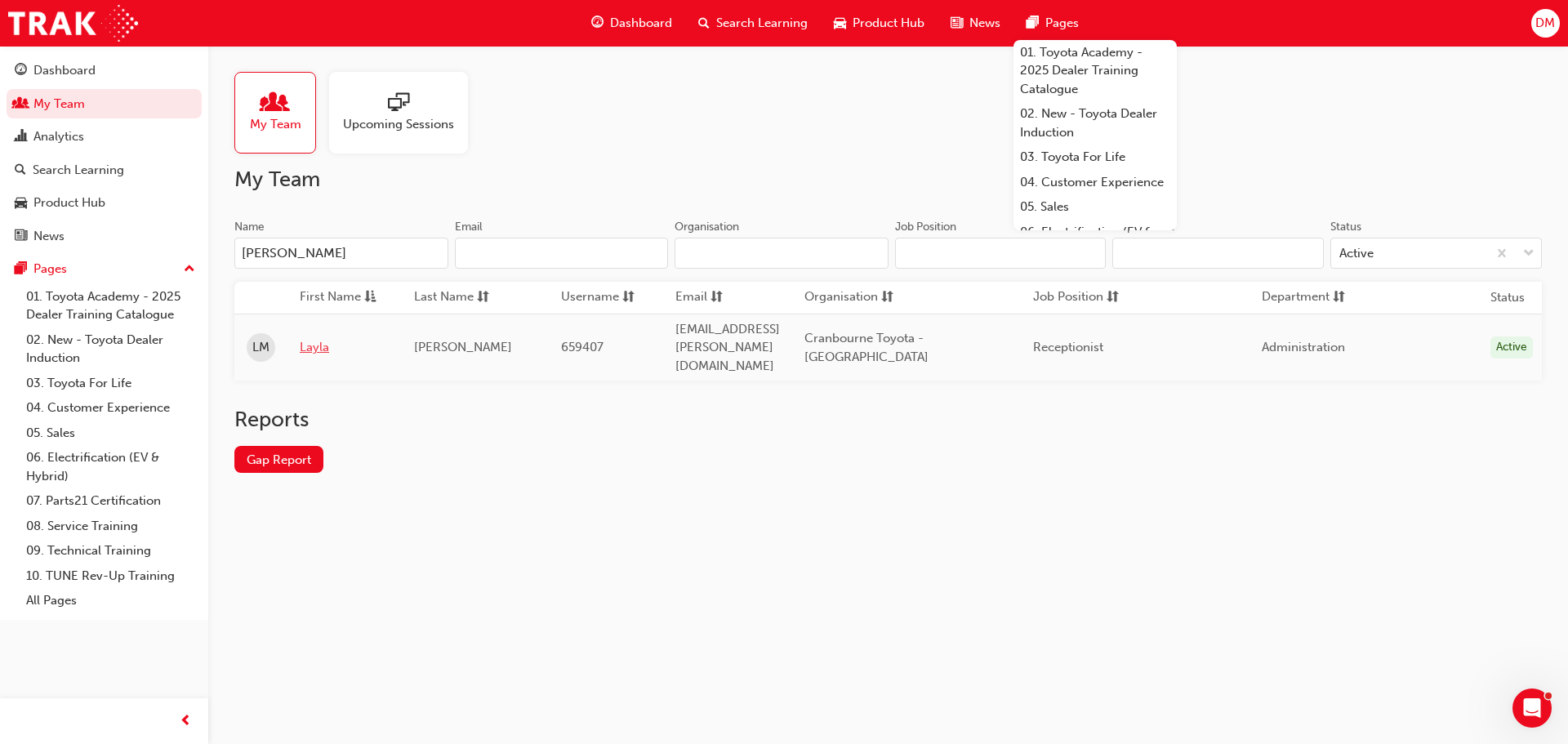
type input "[PERSON_NAME]"
click at [323, 340] on link "Layla" at bounding box center [344, 347] width 90 height 19
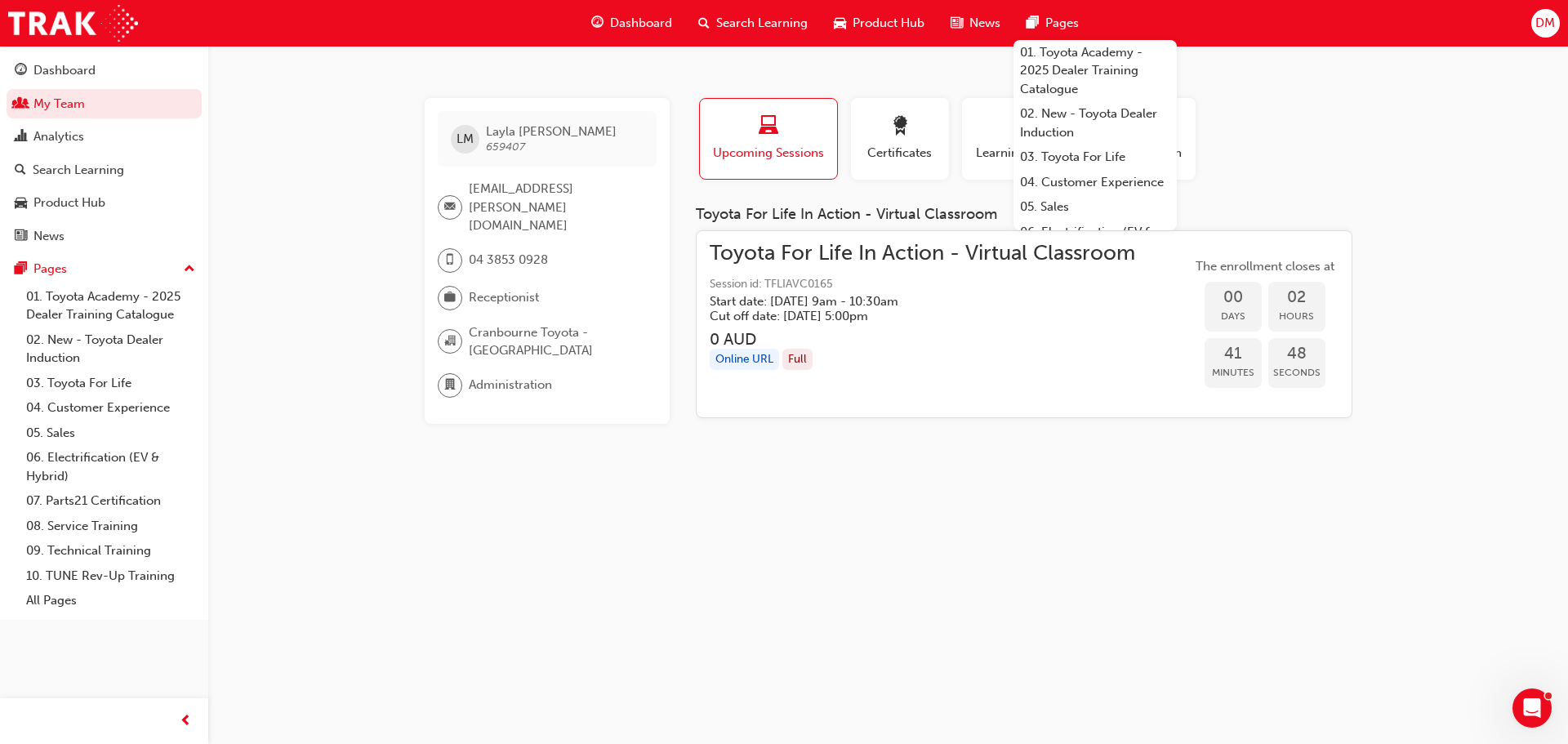
click at [1329, 157] on div "Profile Upcoming Sessions Certificates Learning History Subscription" at bounding box center [1024, 145] width 690 height 94
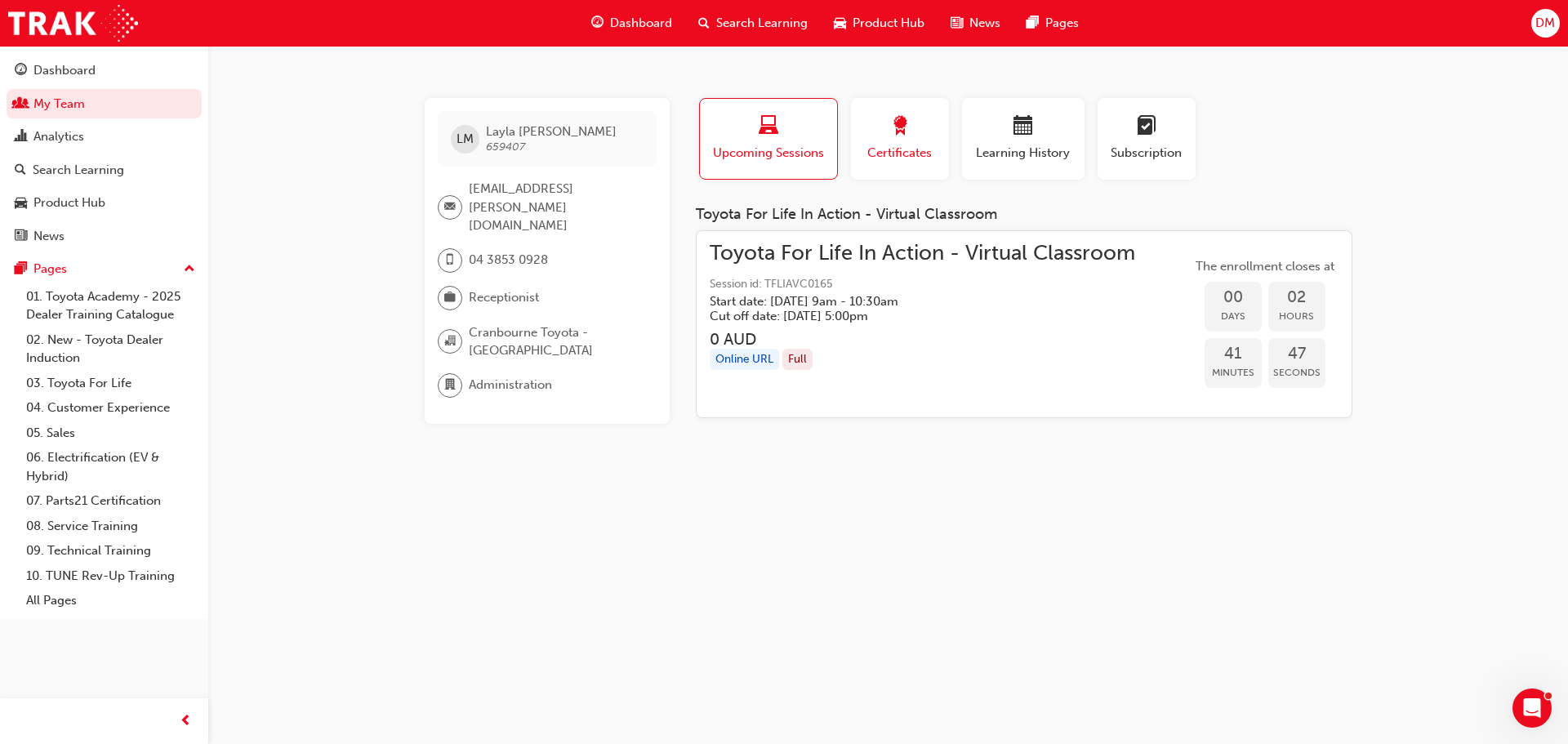
click at [887, 154] on span "Certificates" at bounding box center [899, 153] width 74 height 19
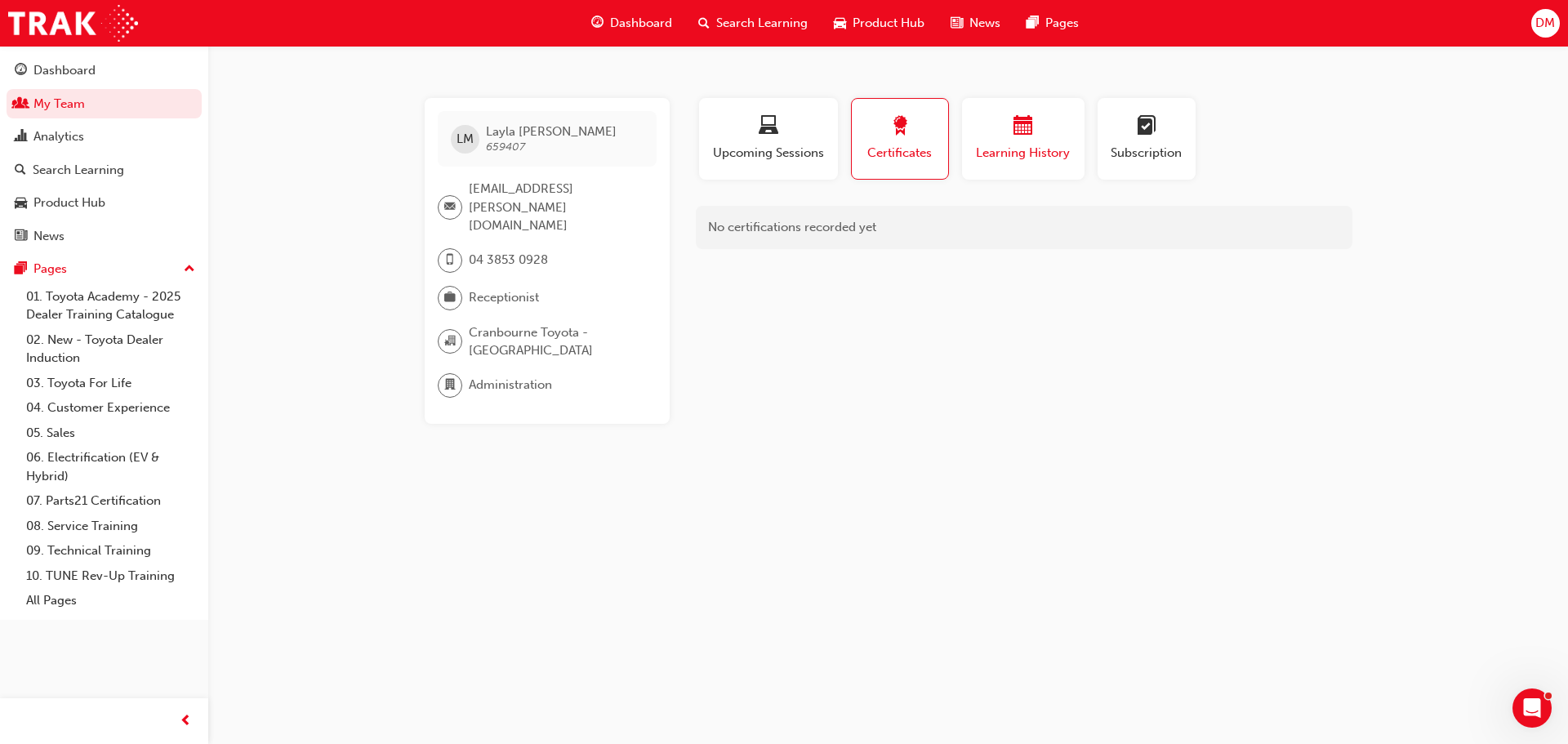
click at [1010, 144] on span "Learning History" at bounding box center [1023, 153] width 98 height 19
